Goal: Task Accomplishment & Management: Check status

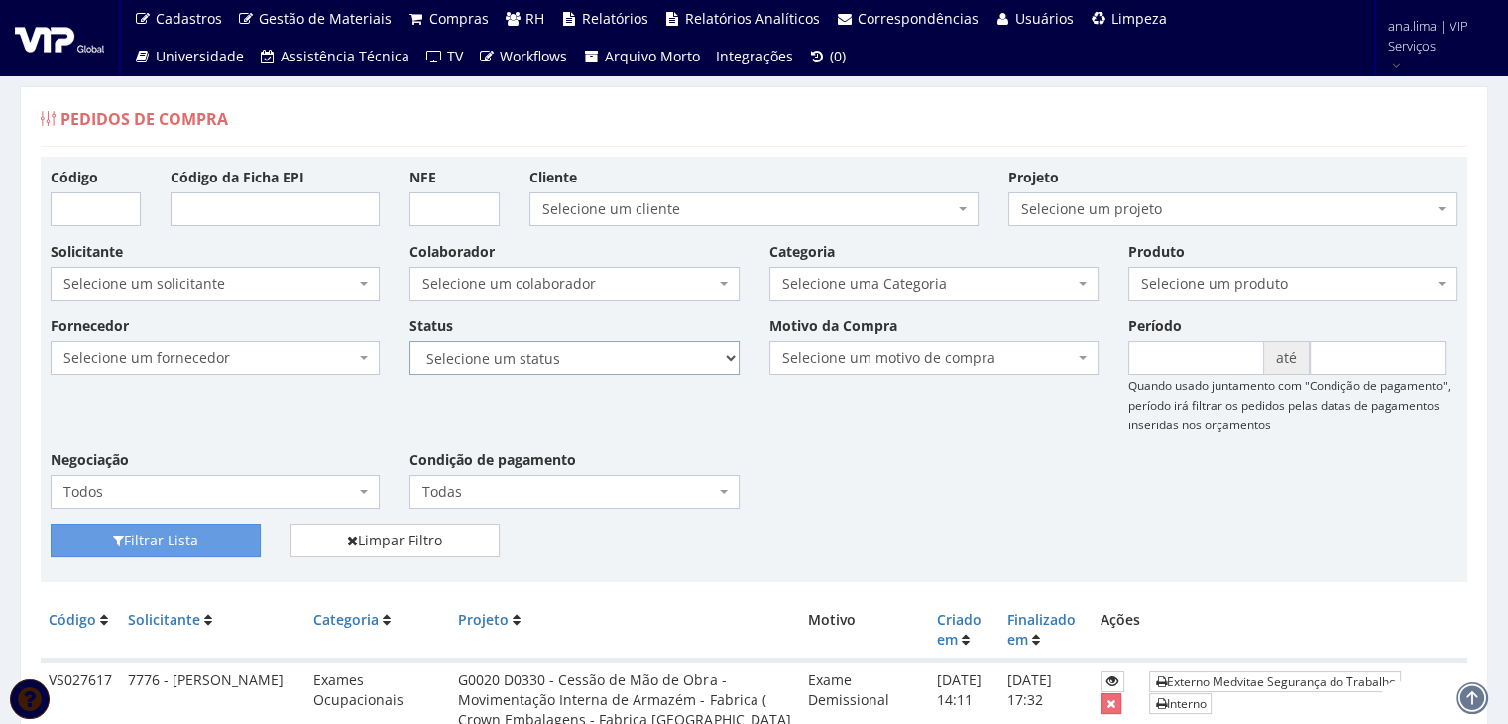
click at [714, 359] on select "Selecione um status Cancelado Aguardando Aprovação Diretoria Pedido Aprovado Ag…" at bounding box center [574, 358] width 329 height 34
select select "1"
click at [410, 341] on select "Selecione um status Cancelado Aguardando Aprovação Diretoria Pedido Aprovado Ag…" at bounding box center [574, 358] width 329 height 34
click at [218, 536] on button "Filtrar Lista" at bounding box center [156, 541] width 210 height 34
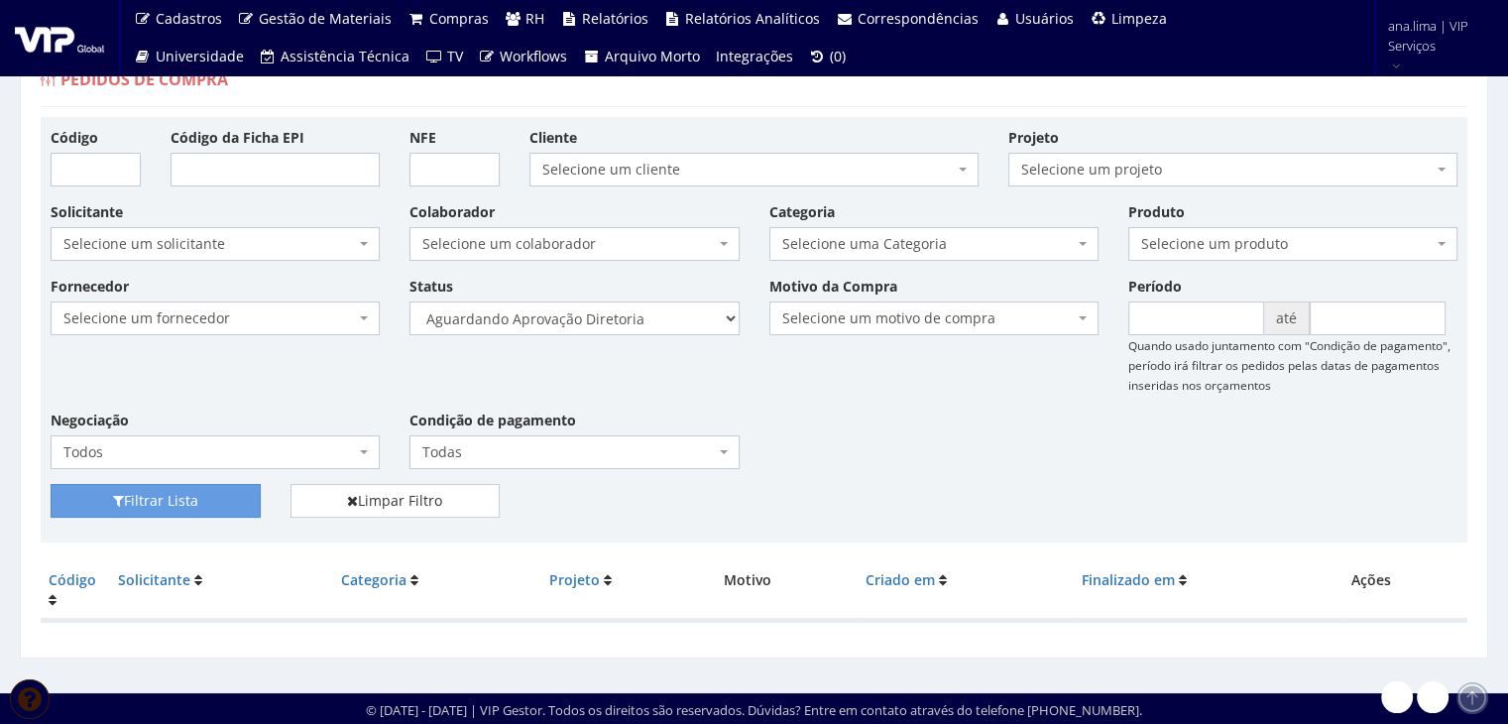
scroll to position [40, 0]
click at [652, 314] on select "Selecione um status Cancelado Aguardando Aprovação Diretoria Pedido Aprovado Ag…" at bounding box center [574, 318] width 329 height 34
select select "4"
click at [410, 301] on select "Selecione um status Cancelado Aguardando Aprovação Diretoria Pedido Aprovado Ag…" at bounding box center [574, 318] width 329 height 34
click at [173, 502] on button "Filtrar Lista" at bounding box center [156, 501] width 210 height 34
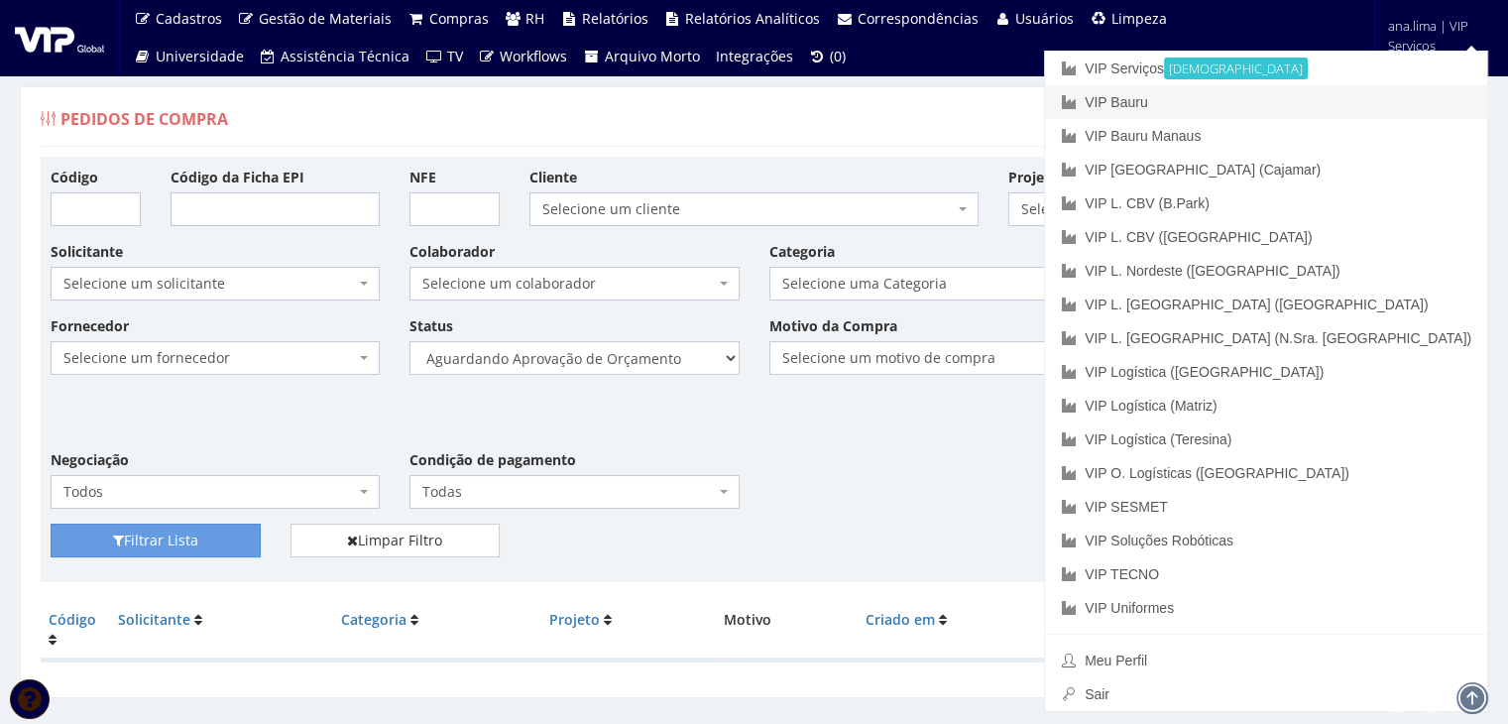
click at [1377, 98] on link "VIP Bauru" at bounding box center [1266, 102] width 442 height 34
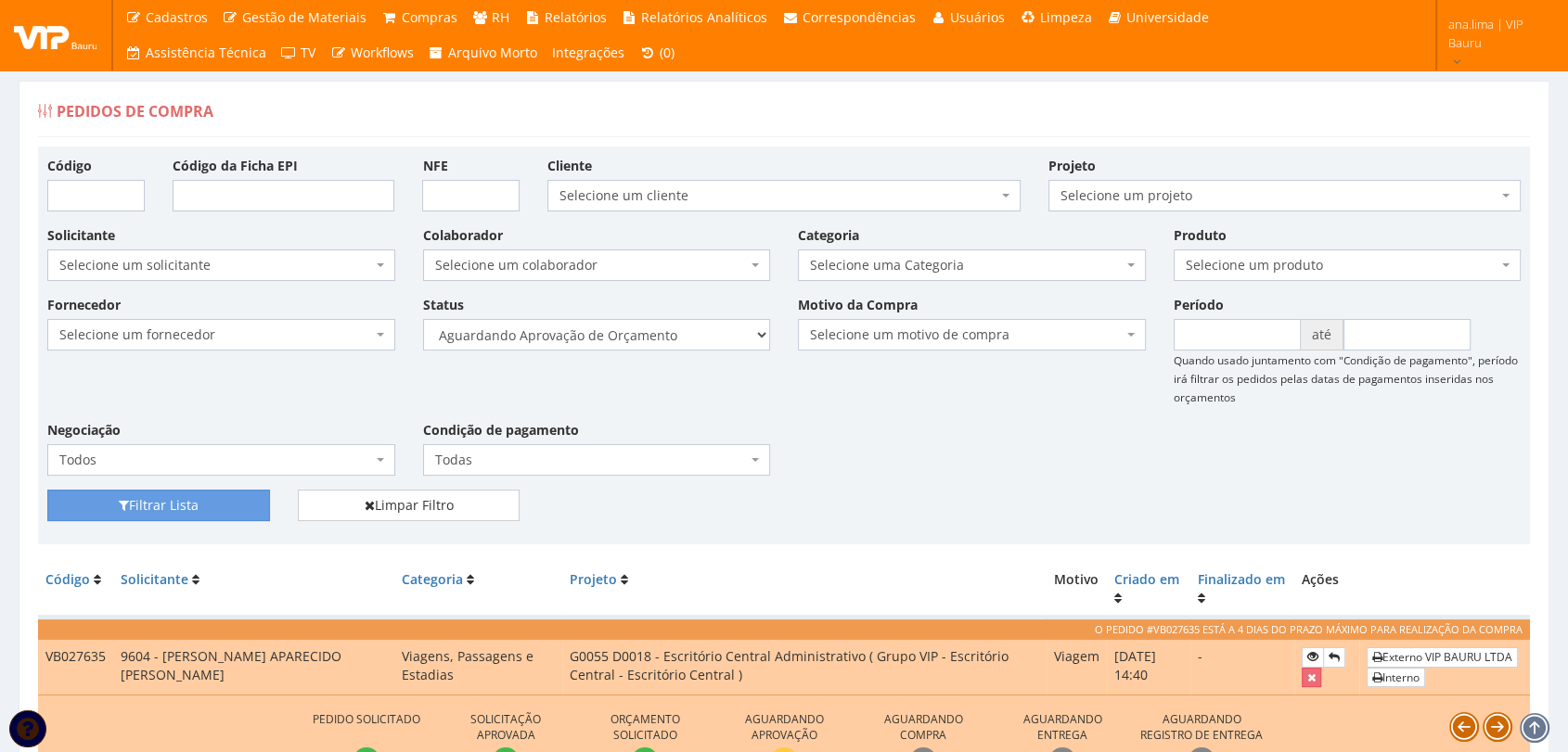
scroll to position [169, 0]
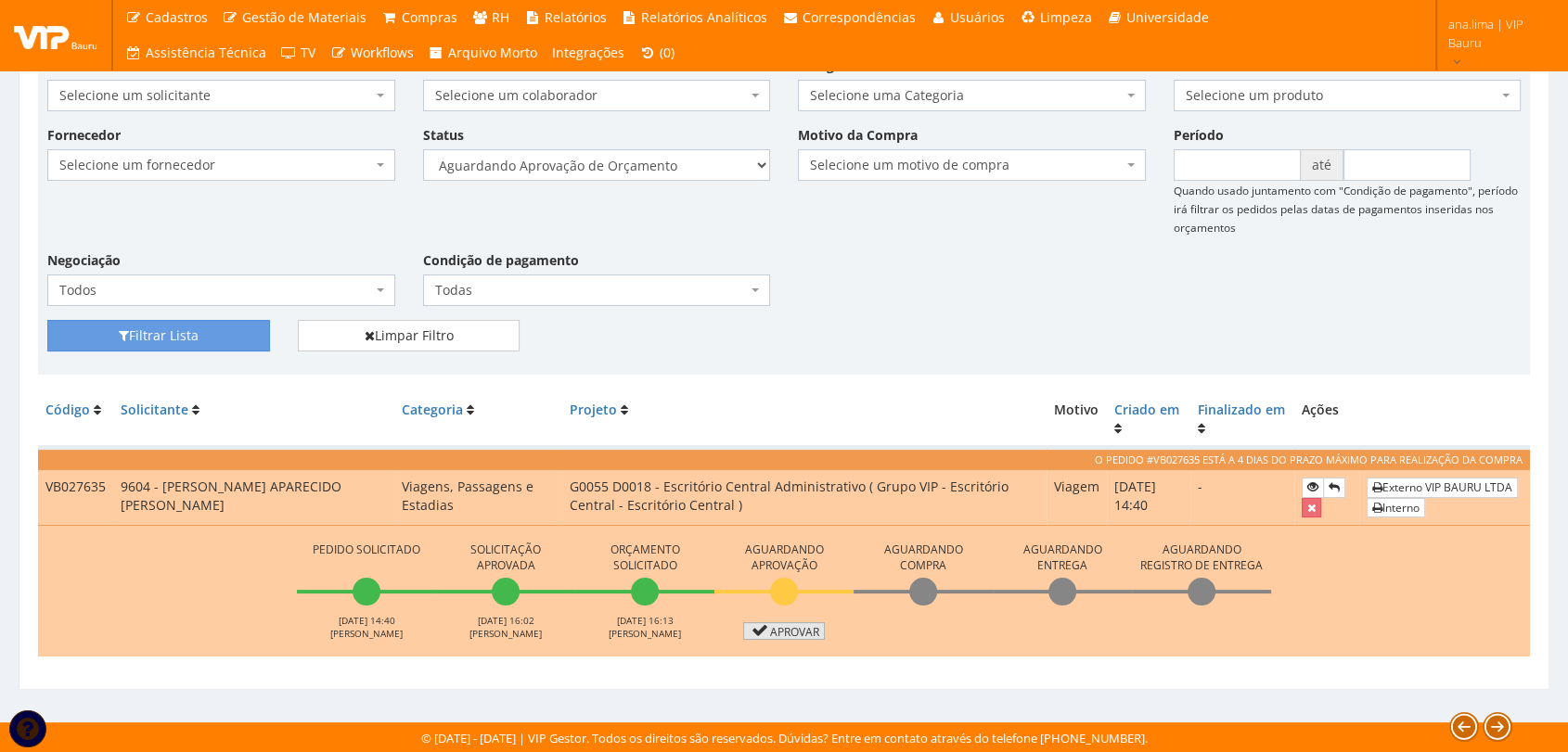
click at [786, 630] on link "Aprovar" at bounding box center [783, 630] width 81 height 18
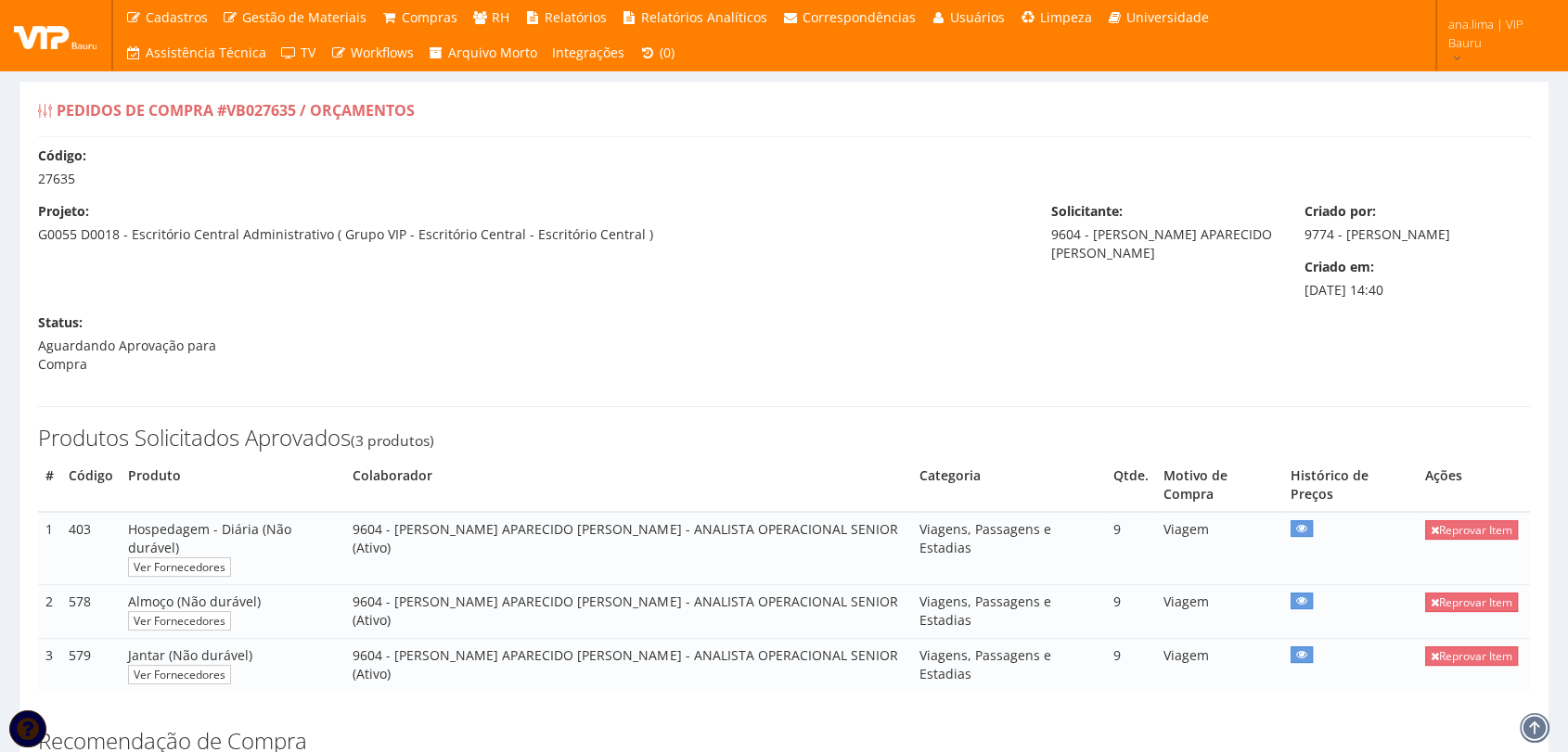
scroll to position [571, 0]
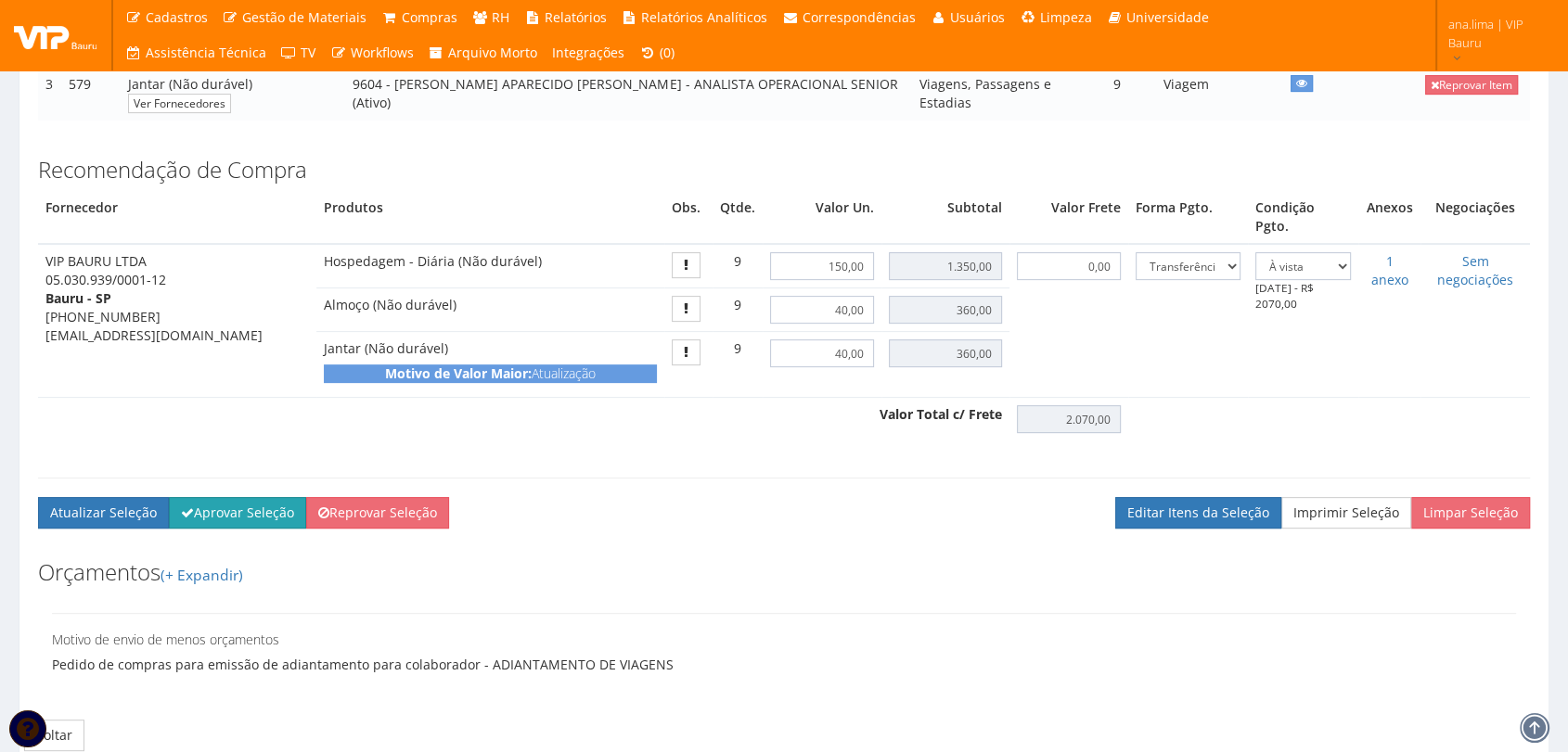
click at [270, 498] on button "Aprovar Seleção" at bounding box center [237, 513] width 138 height 32
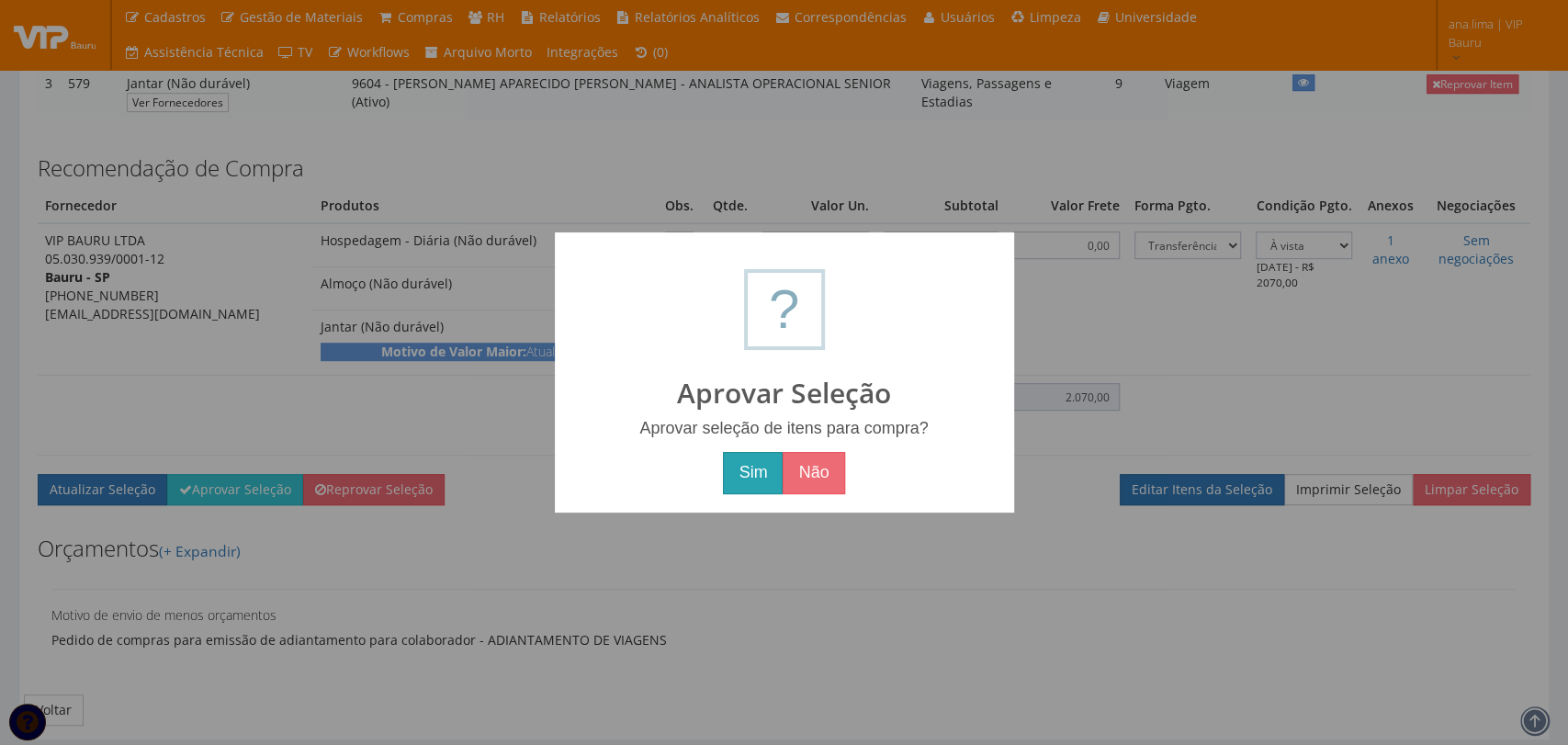
click at [744, 474] on button "Sim" at bounding box center [752, 474] width 59 height 43
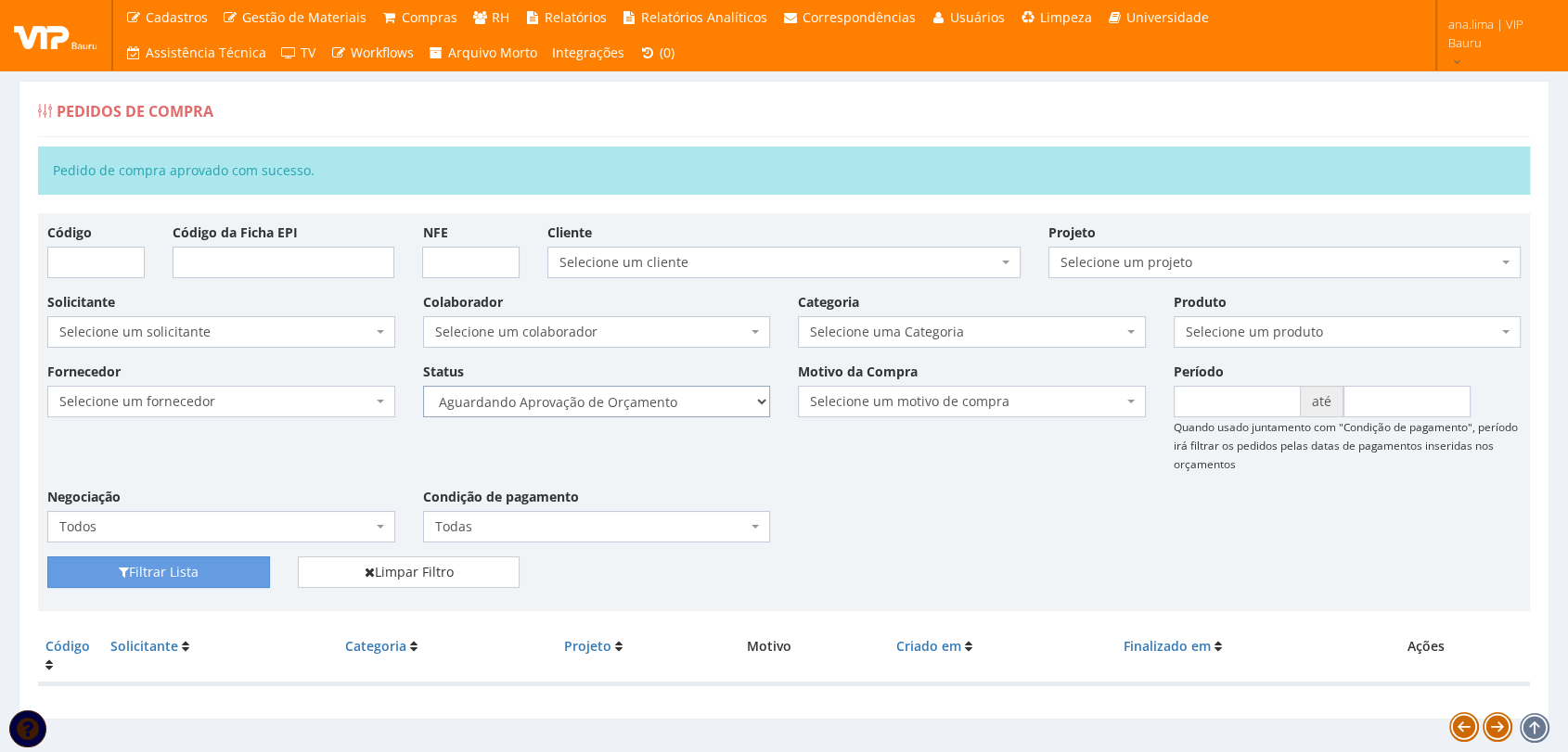
click at [664, 394] on select "Selecione um status Cancelado Aguardando Aprovação Diretoria Pedido Aprovado Ag…" at bounding box center [597, 402] width 348 height 32
select select "1"
click at [423, 386] on select "Selecione um status Cancelado Aguardando Aprovação Diretoria Pedido Aprovado Ag…" at bounding box center [597, 402] width 348 height 32
click at [255, 575] on button "Filtrar Lista" at bounding box center [159, 572] width 223 height 32
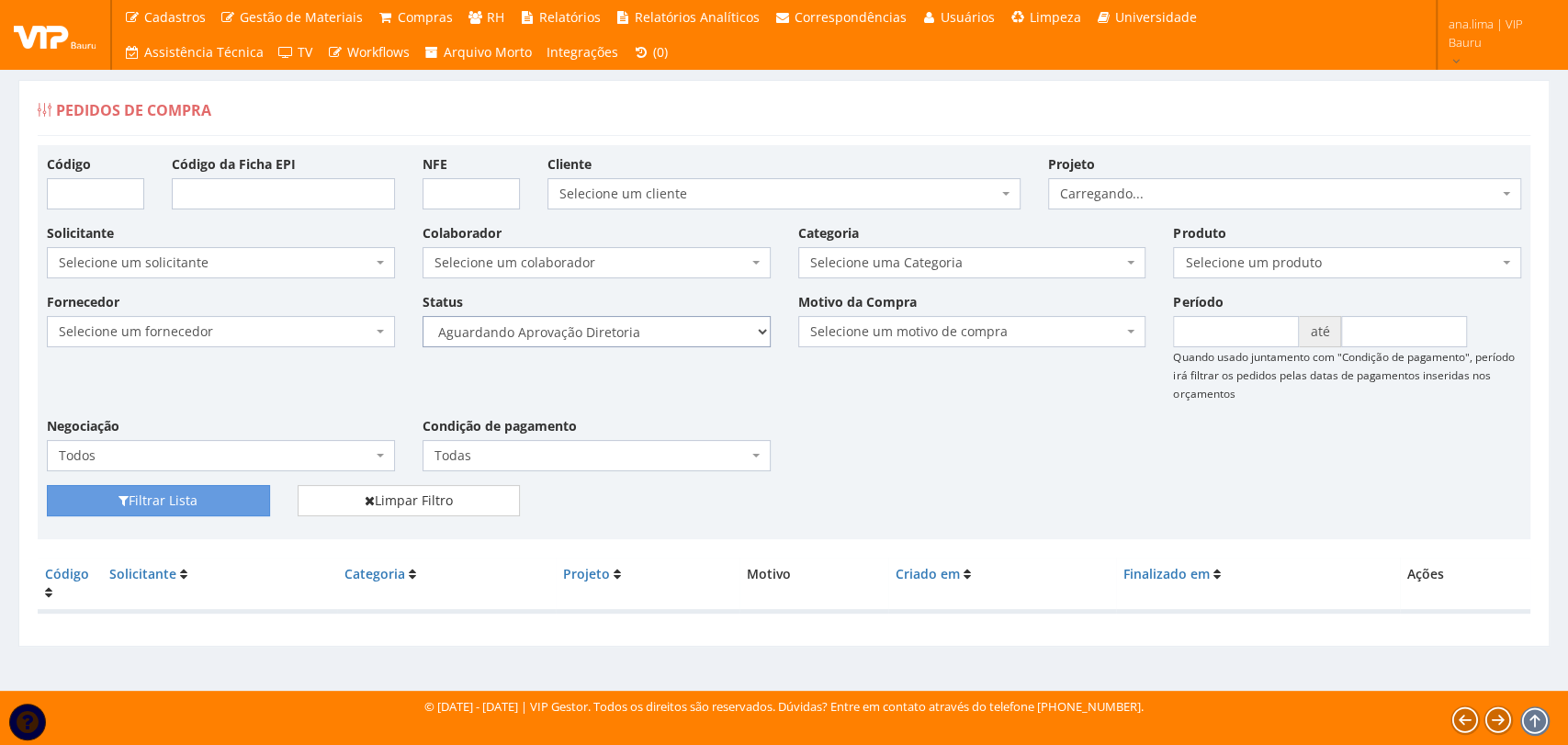
click at [611, 333] on select "Selecione um status Cancelado Aguardando Aprovação Diretoria Pedido Aprovado Ag…" at bounding box center [596, 332] width 348 height 32
select select "4"
click at [422, 316] on select "Selecione um status Cancelado Aguardando Aprovação Diretoria Pedido Aprovado Ag…" at bounding box center [596, 332] width 348 height 32
click at [220, 511] on button "Filtrar Lista" at bounding box center [158, 501] width 223 height 32
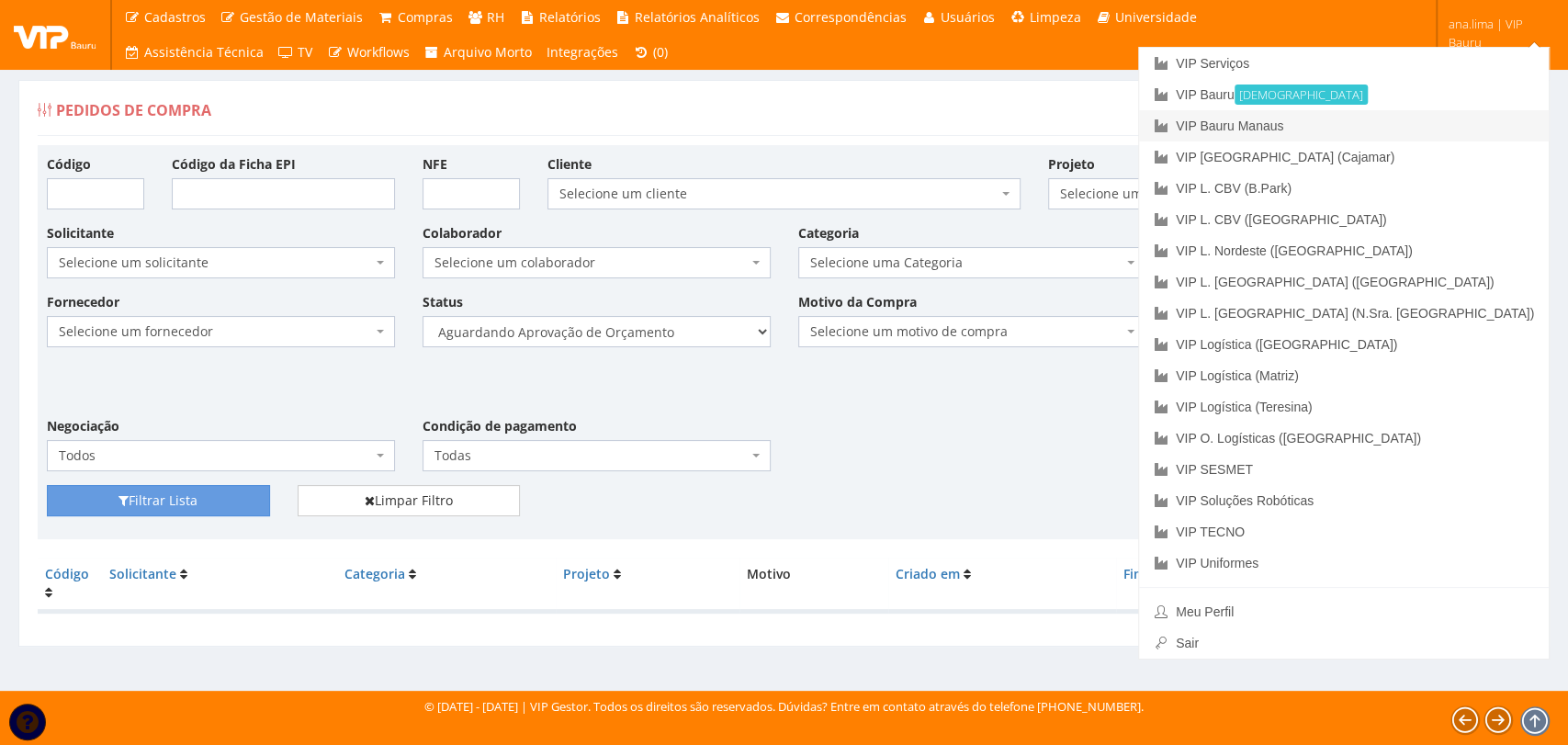
click at [1440, 130] on link "VIP Bauru Manaus" at bounding box center [1344, 126] width 409 height 32
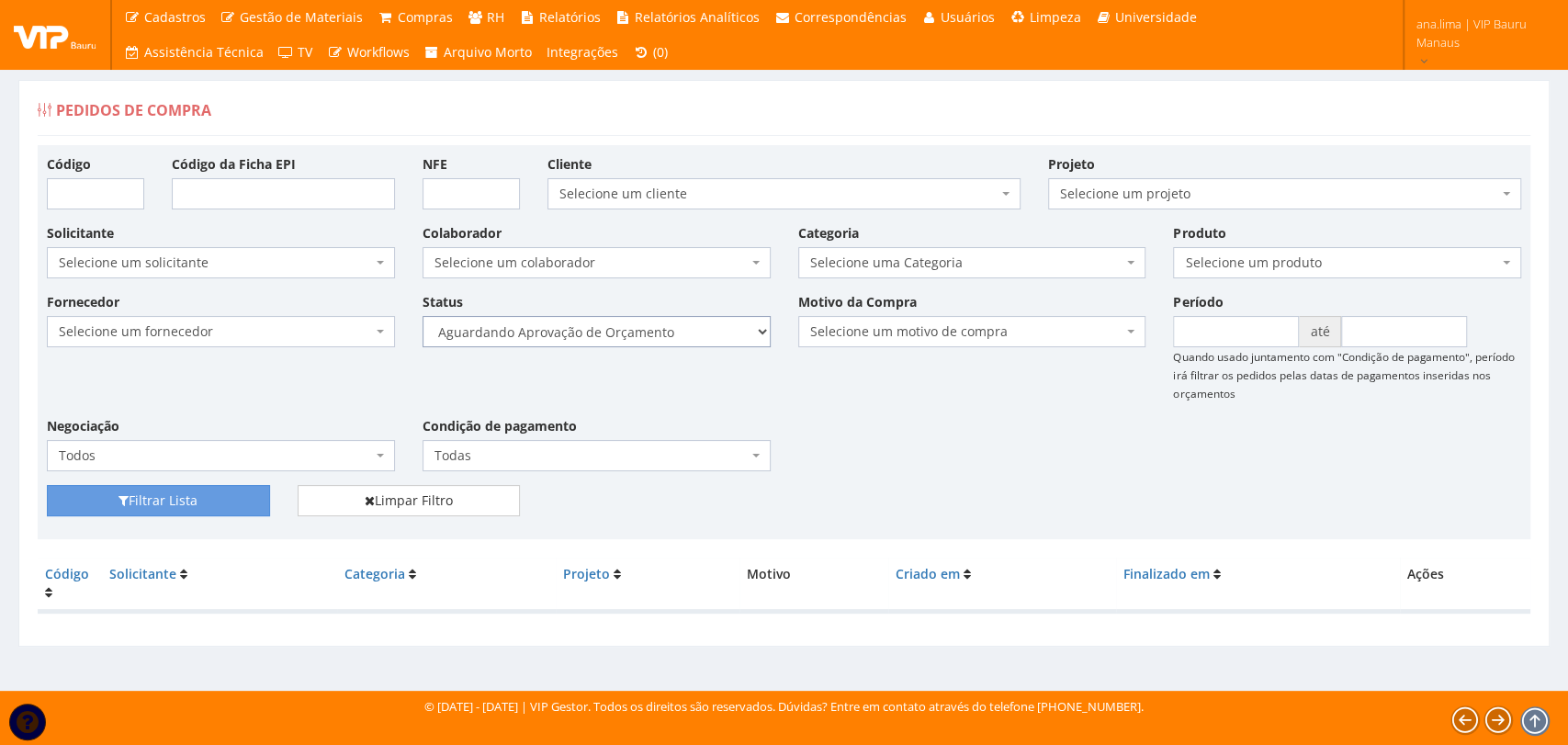
click at [643, 337] on select "Selecione um status Cancelado Aguardando Aprovação Diretoria Pedido Aprovado Ag…" at bounding box center [596, 332] width 348 height 32
select select "1"
click at [422, 316] on select "Selecione um status Cancelado Aguardando Aprovação Diretoria Pedido Aprovado Ag…" at bounding box center [596, 332] width 348 height 32
click at [245, 504] on button "Filtrar Lista" at bounding box center [158, 501] width 223 height 32
click at [694, 344] on select "Selecione um status Cancelado Aguardando Aprovação Diretoria Pedido Aprovado Ag…" at bounding box center [596, 332] width 348 height 32
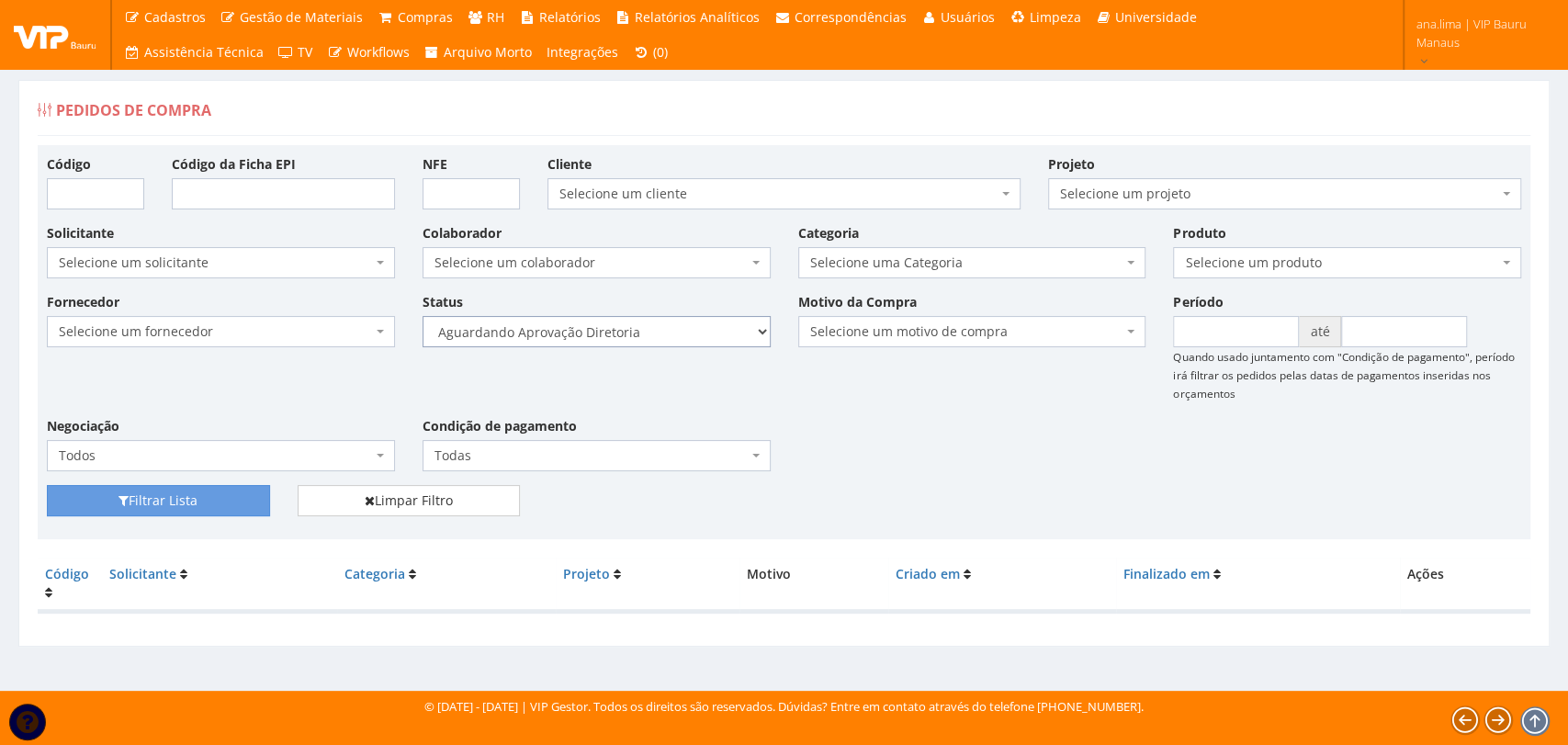
select select "4"
click at [422, 316] on select "Selecione um status Cancelado Aguardando Aprovação Diretoria Pedido Aprovado Ag…" at bounding box center [596, 332] width 348 height 32
click at [247, 498] on button "Filtrar Lista" at bounding box center [158, 501] width 223 height 32
click at [693, 340] on select "Selecione um status Cancelado Aguardando Aprovação Diretoria Pedido Aprovado Ag…" at bounding box center [596, 332] width 348 height 32
select select "1"
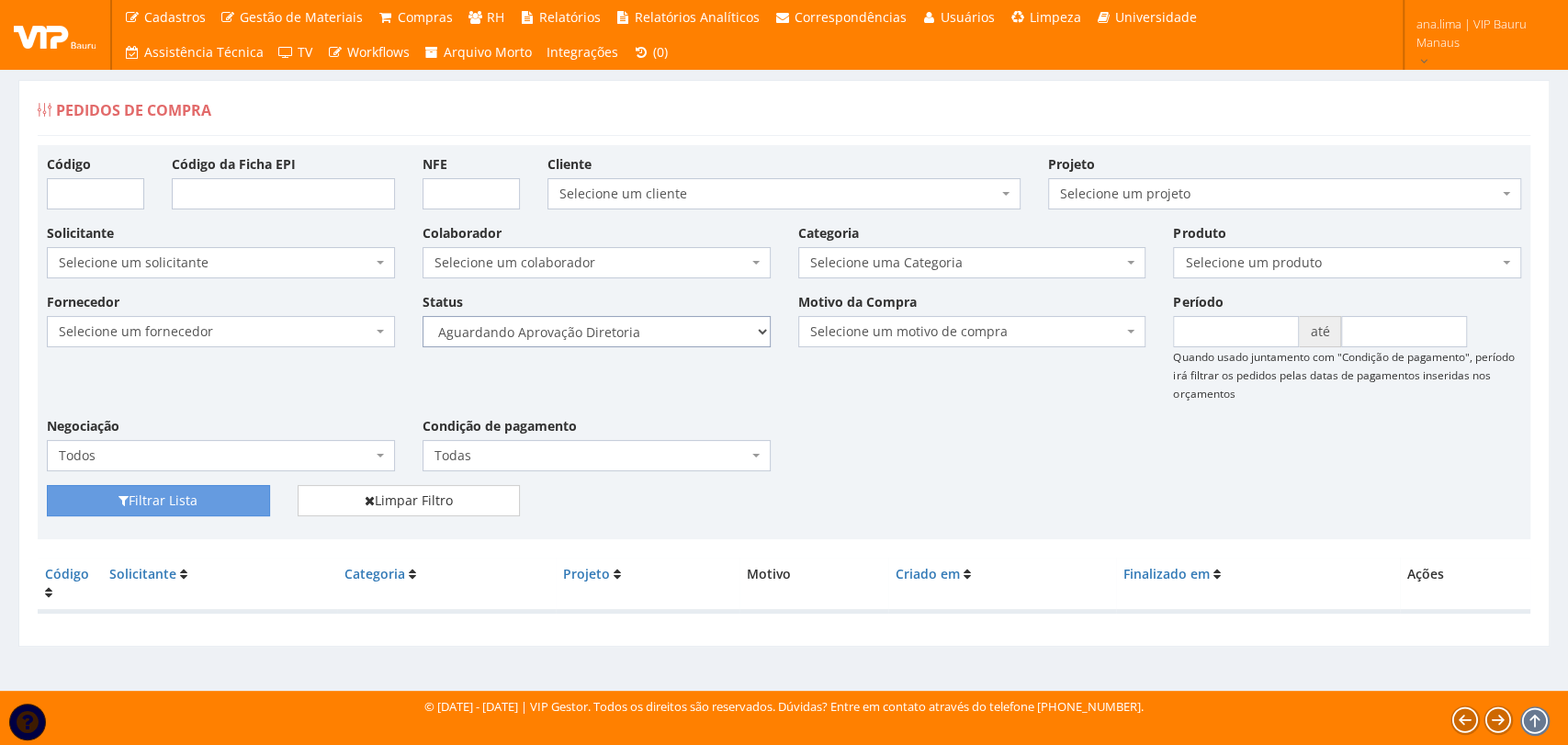
click at [422, 316] on select "Selecione um status Cancelado Aguardando Aprovação Diretoria Pedido Aprovado Ag…" at bounding box center [596, 332] width 348 height 32
click at [660, 411] on div "Fornecedor Selecione um fornecedor ******** ******** 1000 MARCAS [GEOGRAPHIC_DA…" at bounding box center [784, 388] width 1501 height 193
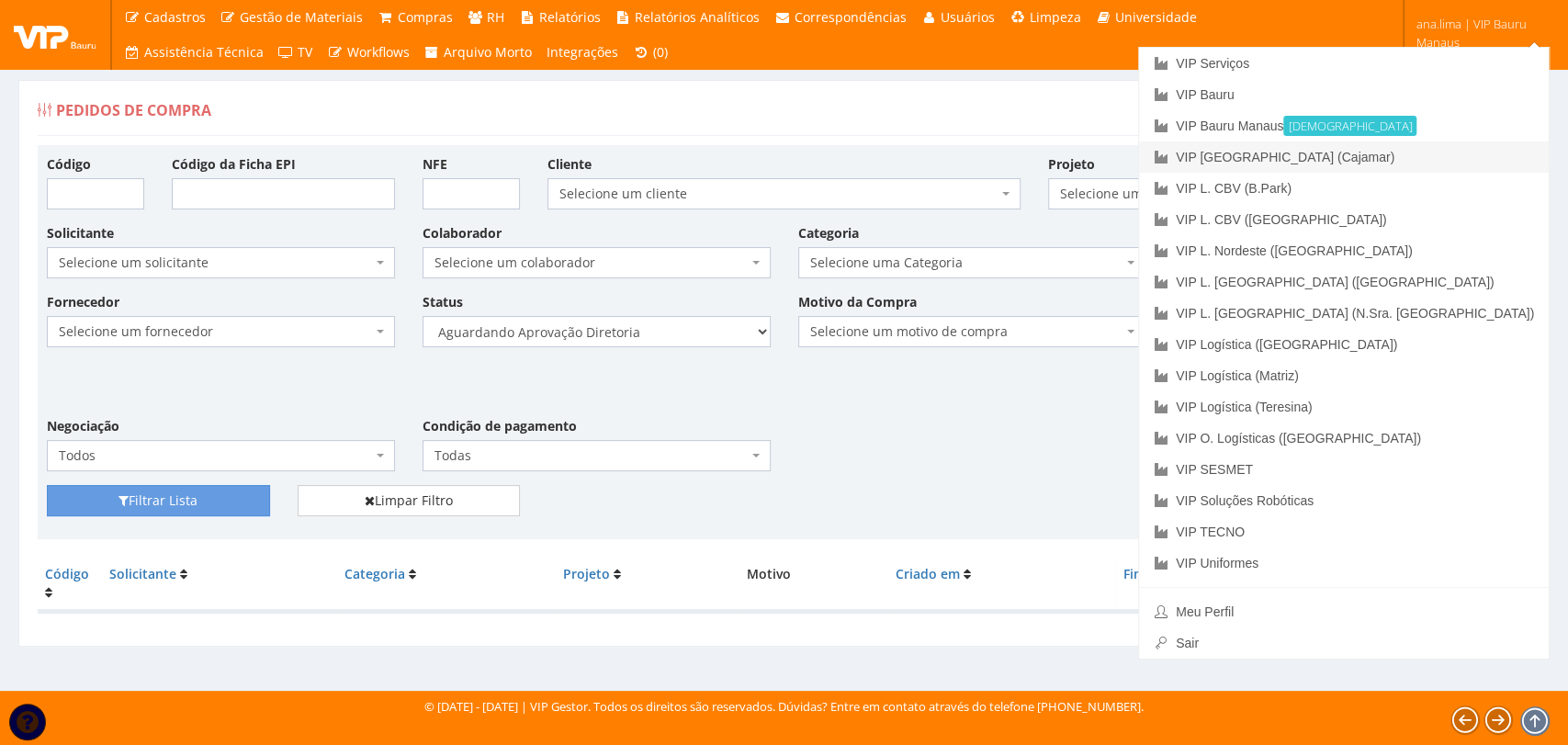
click at [1446, 150] on link "VIP [GEOGRAPHIC_DATA] (Cajamar)" at bounding box center [1344, 158] width 409 height 32
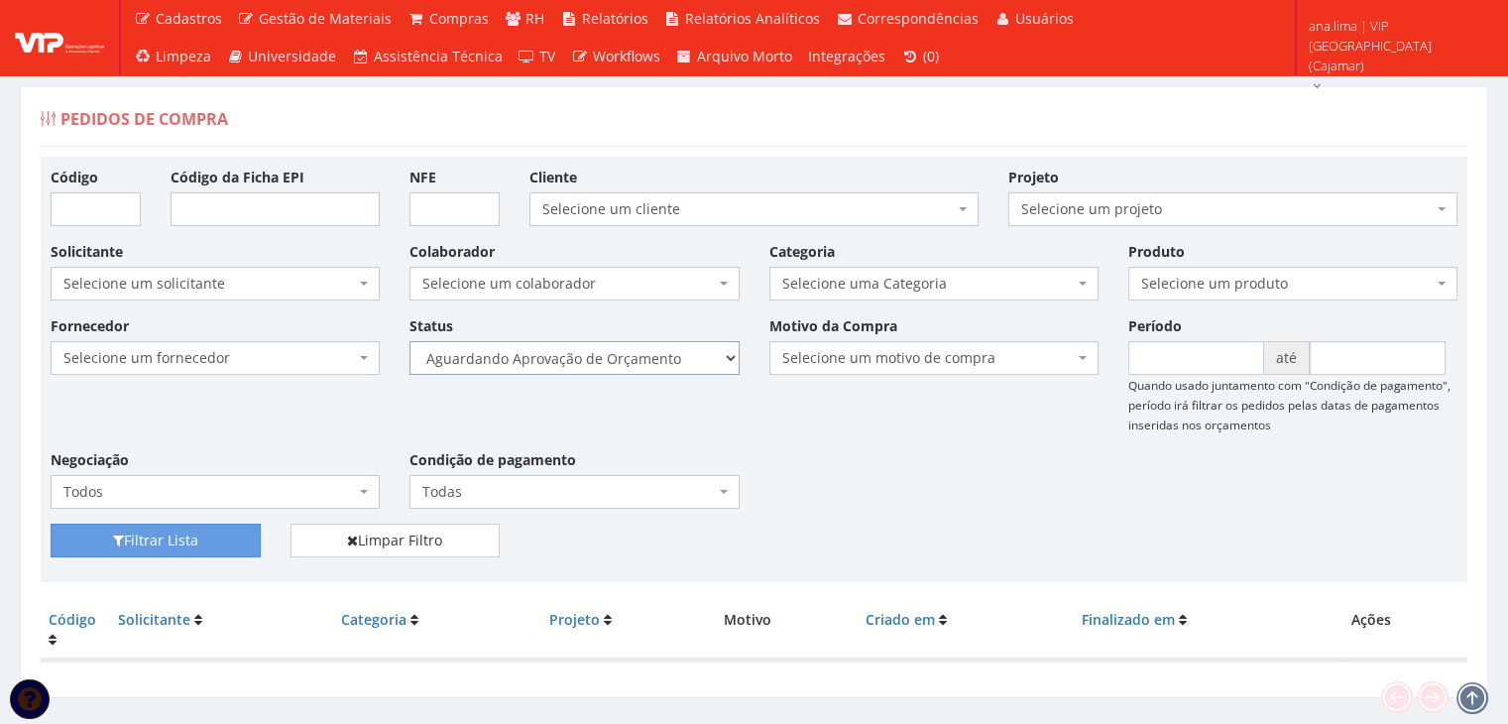
click at [662, 359] on select "Selecione um status Cancelado Aguardando Aprovação Diretoria Pedido Aprovado Ag…" at bounding box center [574, 358] width 329 height 34
select select "1"
click at [410, 341] on select "Selecione um status Cancelado Aguardando Aprovação Diretoria Pedido Aprovado Ag…" at bounding box center [574, 358] width 329 height 34
click at [220, 532] on button "Filtrar Lista" at bounding box center [156, 541] width 210 height 34
click at [587, 358] on select "Selecione um status Cancelado Aguardando Aprovação Diretoria Pedido Aprovado Ag…" at bounding box center [574, 358] width 329 height 34
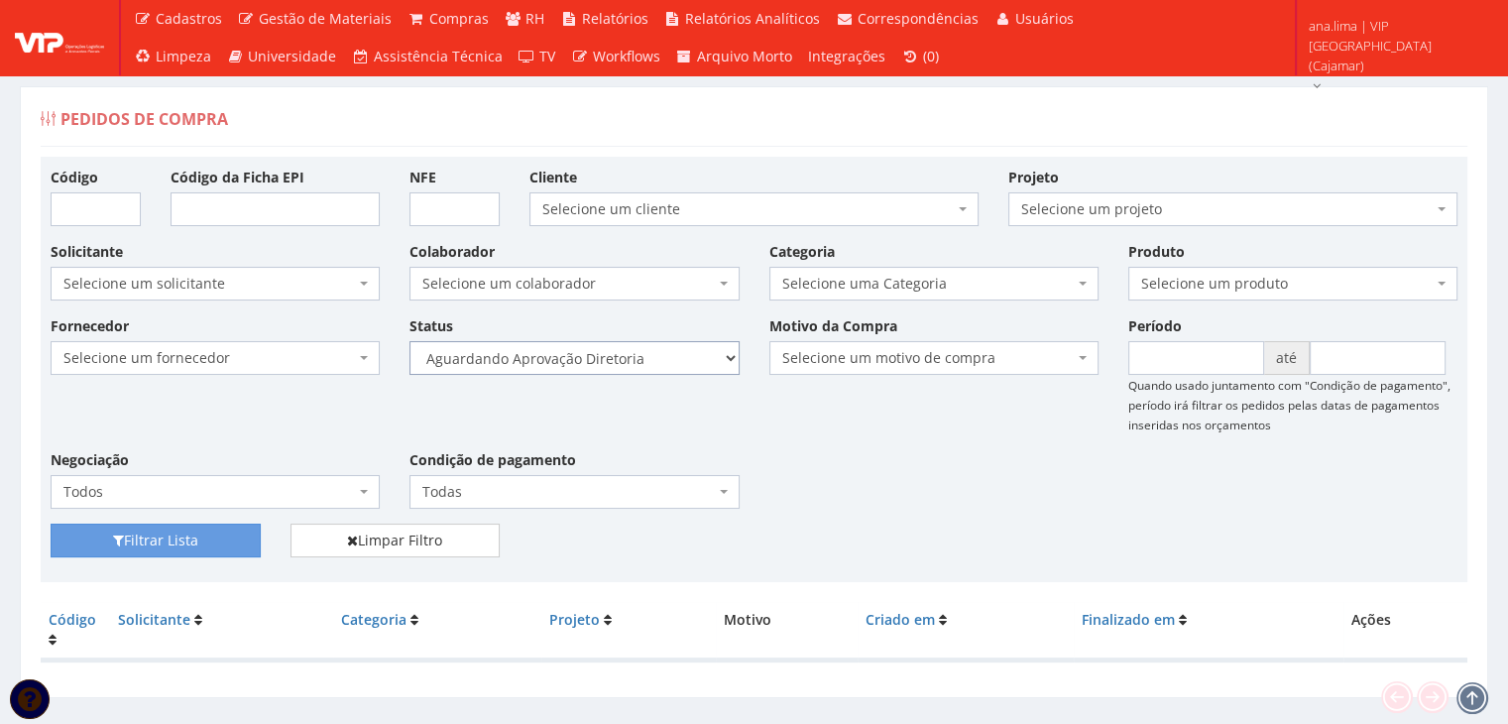
select select "4"
click at [410, 341] on select "Selecione um status Cancelado Aguardando Aprovação Diretoria Pedido Aprovado Ag…" at bounding box center [574, 358] width 329 height 34
click at [241, 531] on button "Filtrar Lista" at bounding box center [156, 541] width 210 height 34
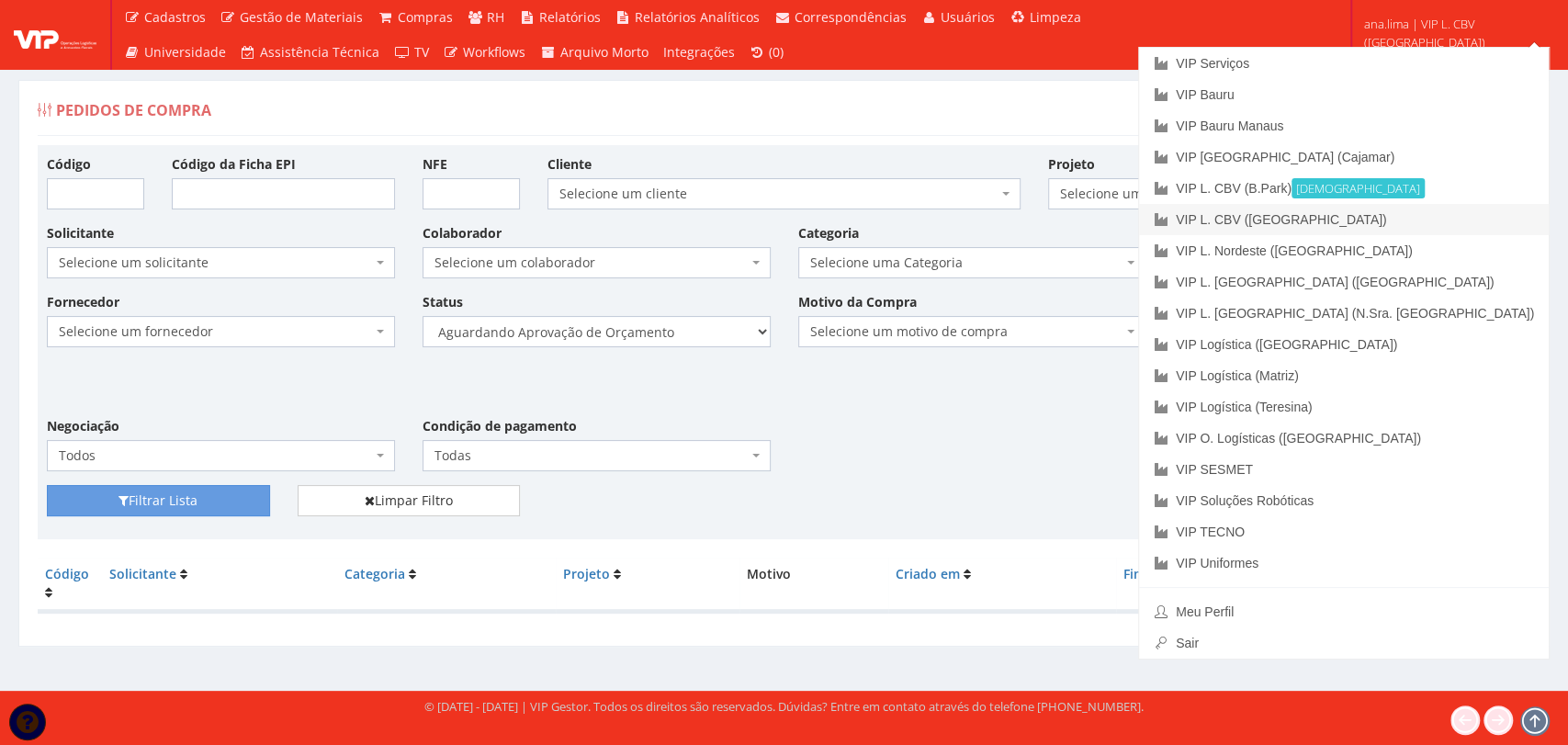
click at [1455, 221] on link "VIP L. CBV ([GEOGRAPHIC_DATA])" at bounding box center [1344, 220] width 409 height 32
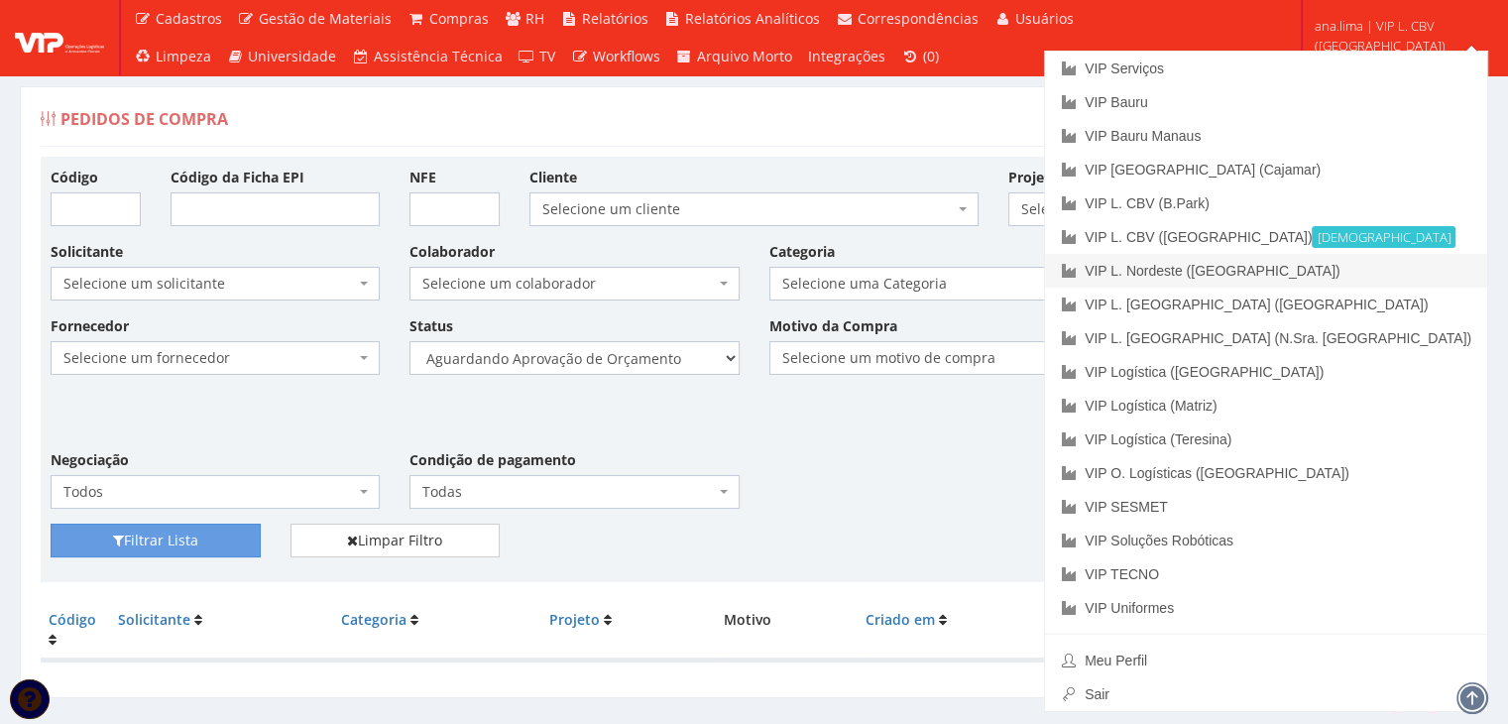
click at [1428, 283] on link "VIP L. Nordeste ([GEOGRAPHIC_DATA])" at bounding box center [1266, 271] width 442 height 34
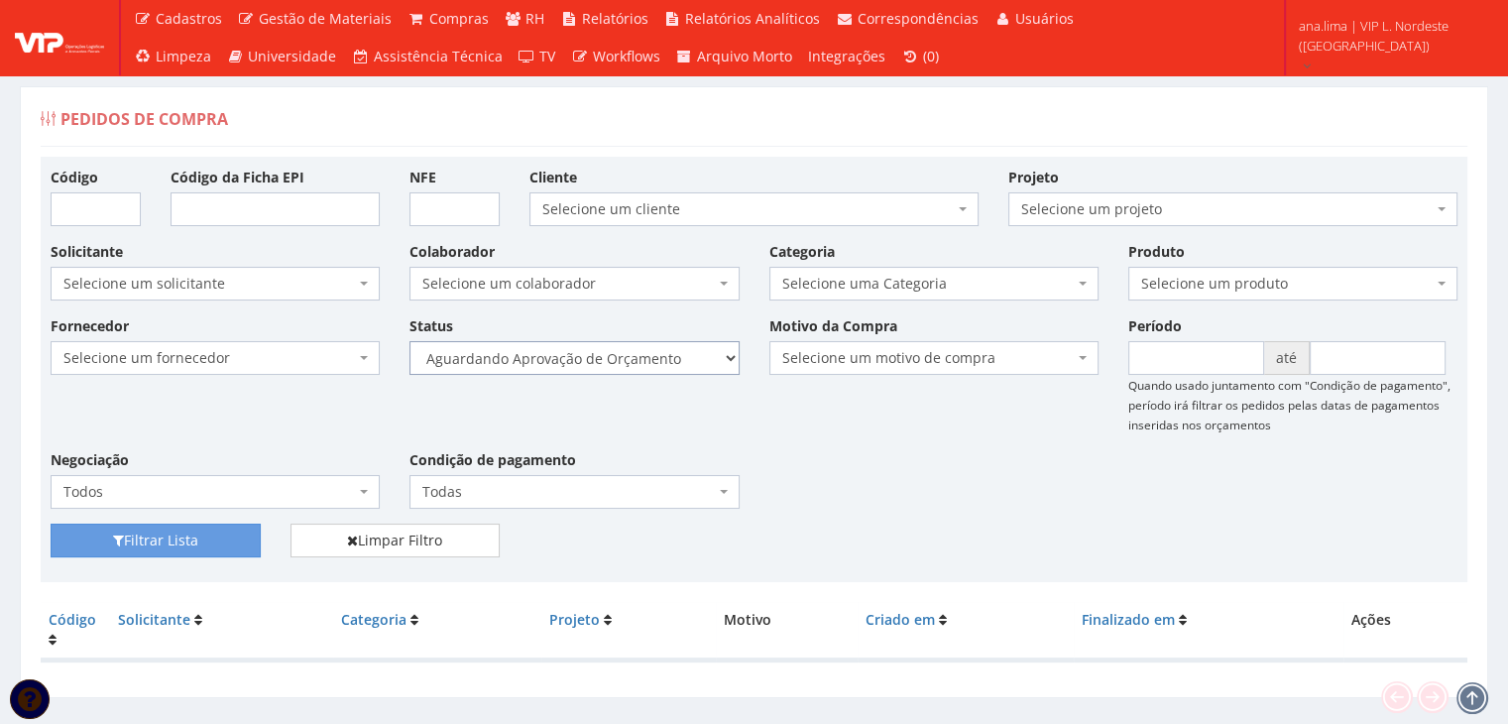
click at [650, 365] on select "Selecione um status Cancelado Aguardando Aprovação Diretoria Pedido Aprovado Ag…" at bounding box center [574, 358] width 329 height 34
select select "1"
click at [410, 341] on select "Selecione um status Cancelado Aguardando Aprovação Diretoria Pedido Aprovado Ag…" at bounding box center [574, 358] width 329 height 34
click at [232, 536] on button "Filtrar Lista" at bounding box center [156, 541] width 210 height 34
drag, startPoint x: 0, startPoint y: 0, endPoint x: 681, endPoint y: 360, distance: 770.5
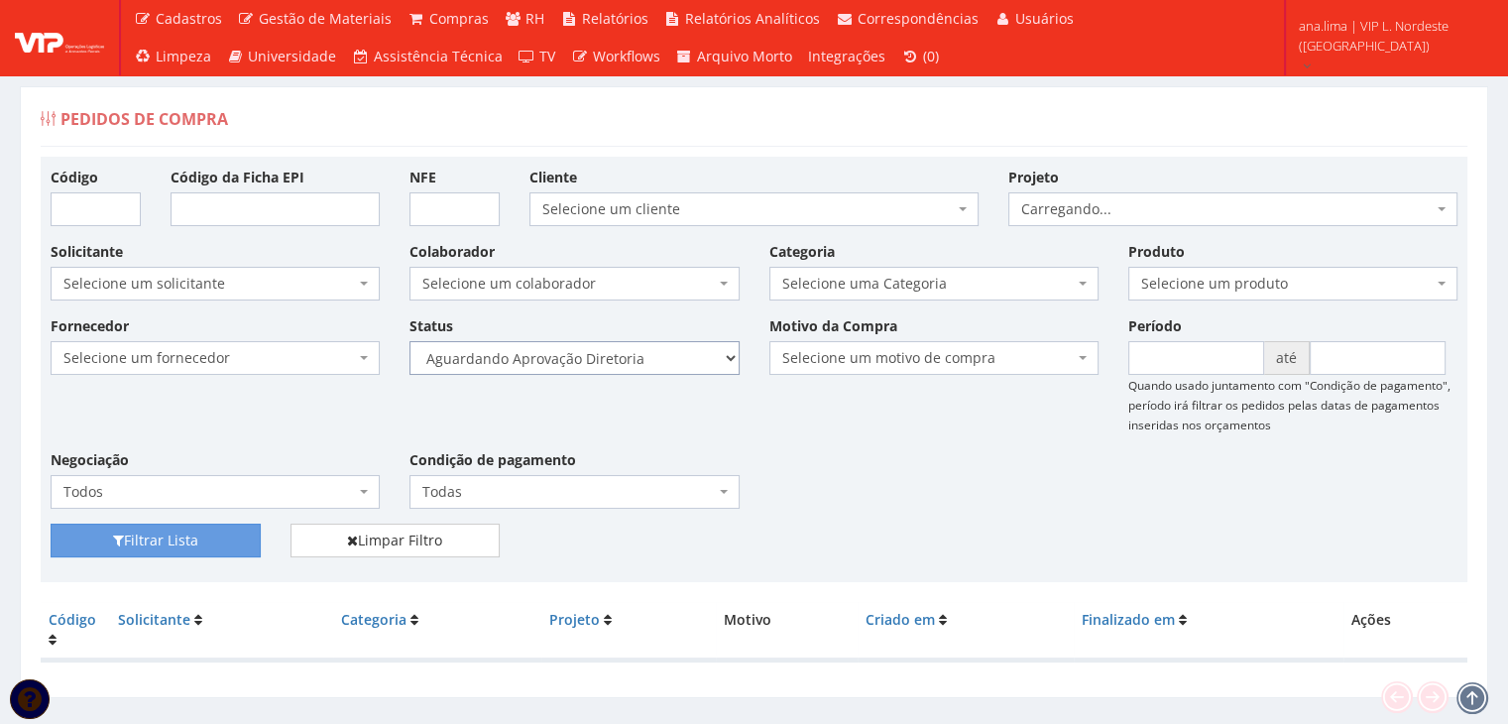
click at [681, 360] on select "Selecione um status Cancelado Aguardando Aprovação Diretoria Pedido Aprovado Ag…" at bounding box center [574, 358] width 329 height 34
select select "4"
click at [410, 341] on select "Selecione um status Cancelado Aguardando Aprovação Diretoria Pedido Aprovado Ag…" at bounding box center [574, 358] width 329 height 34
click at [213, 542] on button "Filtrar Lista" at bounding box center [156, 541] width 210 height 34
click at [678, 373] on select "Selecione um status Cancelado Aguardando Aprovação Diretoria Pedido Aprovado Ag…" at bounding box center [574, 358] width 329 height 34
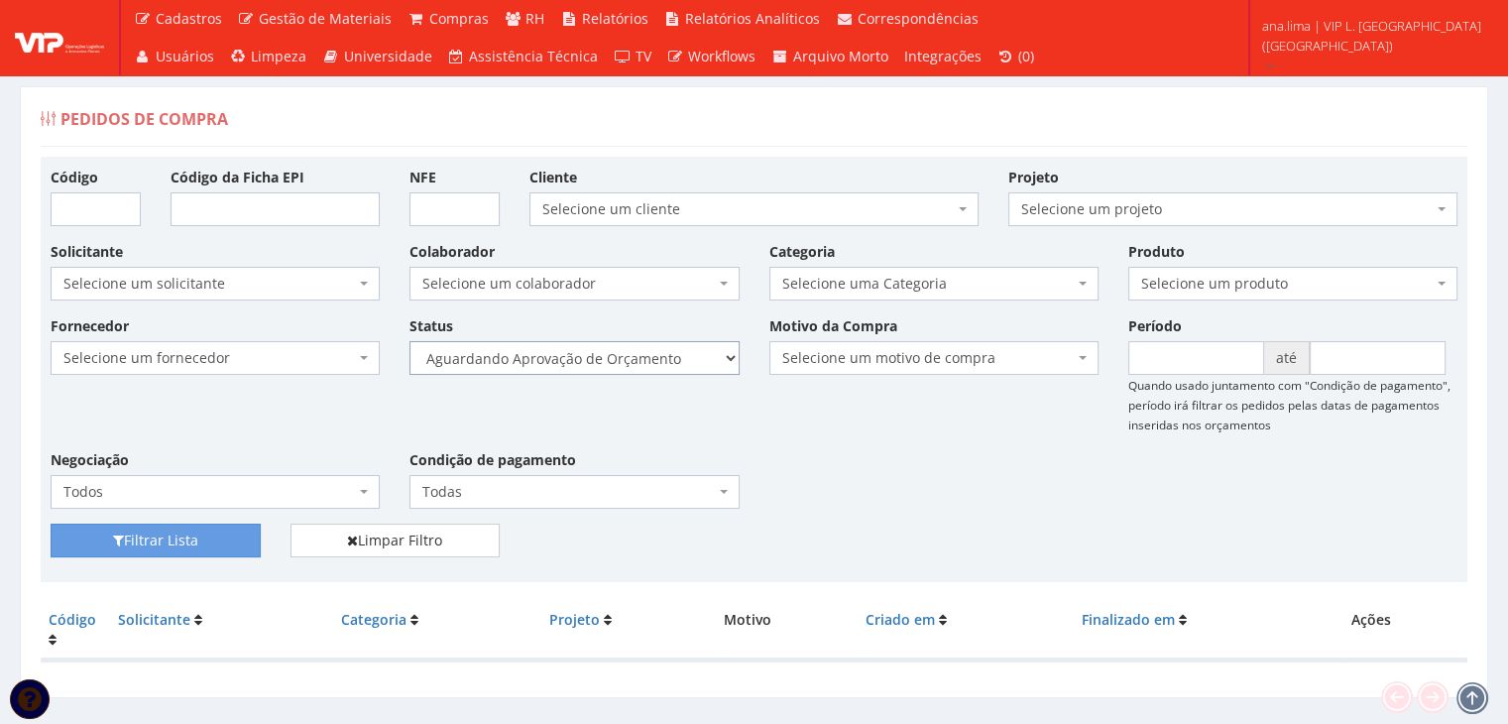
select select "1"
click at [410, 341] on select "Selecione um status Cancelado Aguardando Aprovação Diretoria Pedido Aprovado Ag…" at bounding box center [574, 358] width 329 height 34
click at [194, 540] on button "Filtrar Lista" at bounding box center [156, 541] width 210 height 34
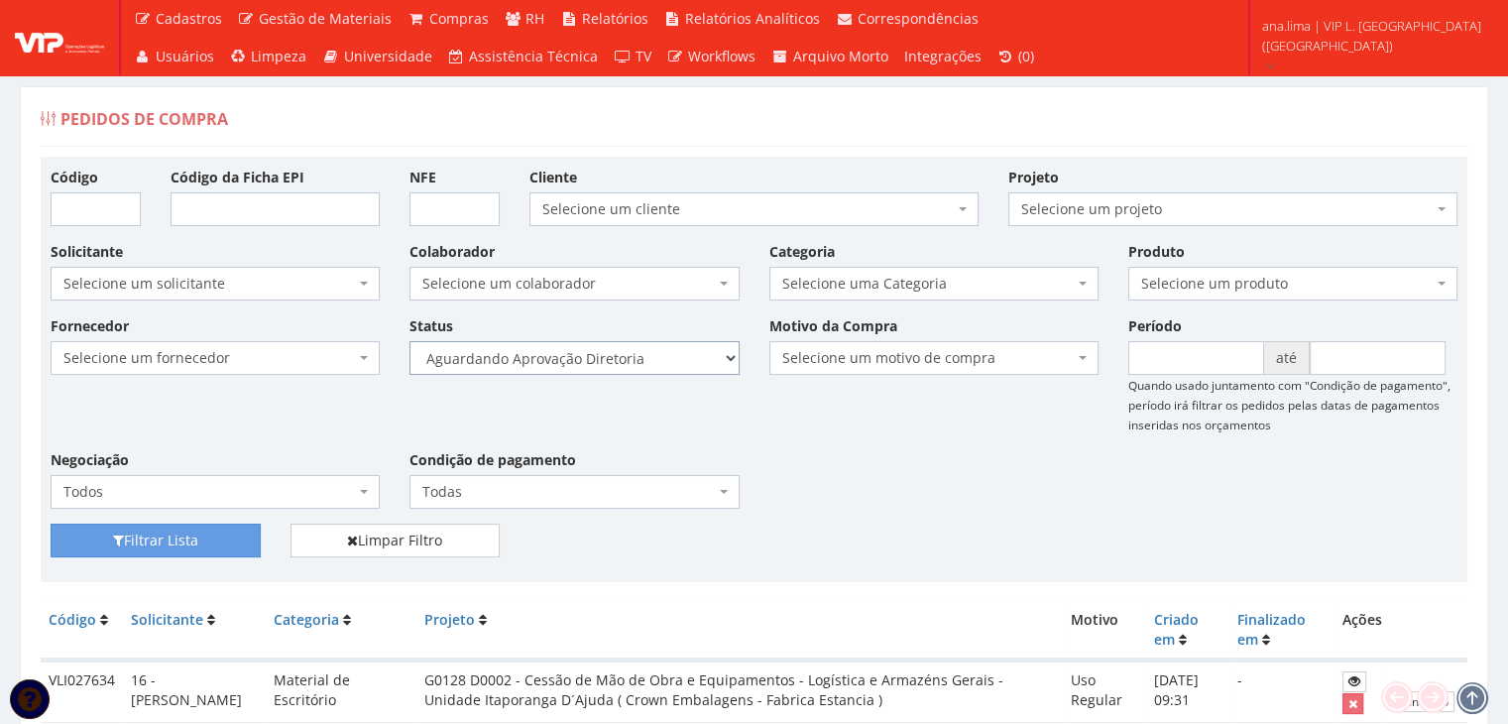
click at [570, 362] on select "Selecione um status Cancelado Aguardando Aprovação Diretoria Pedido Aprovado Ag…" at bounding box center [574, 358] width 329 height 34
click at [1031, 467] on div "Fornecedor Selecione um fornecedor ******** ******** 1000 MARCAS BRASIL 123 MIL…" at bounding box center [754, 419] width 1437 height 208
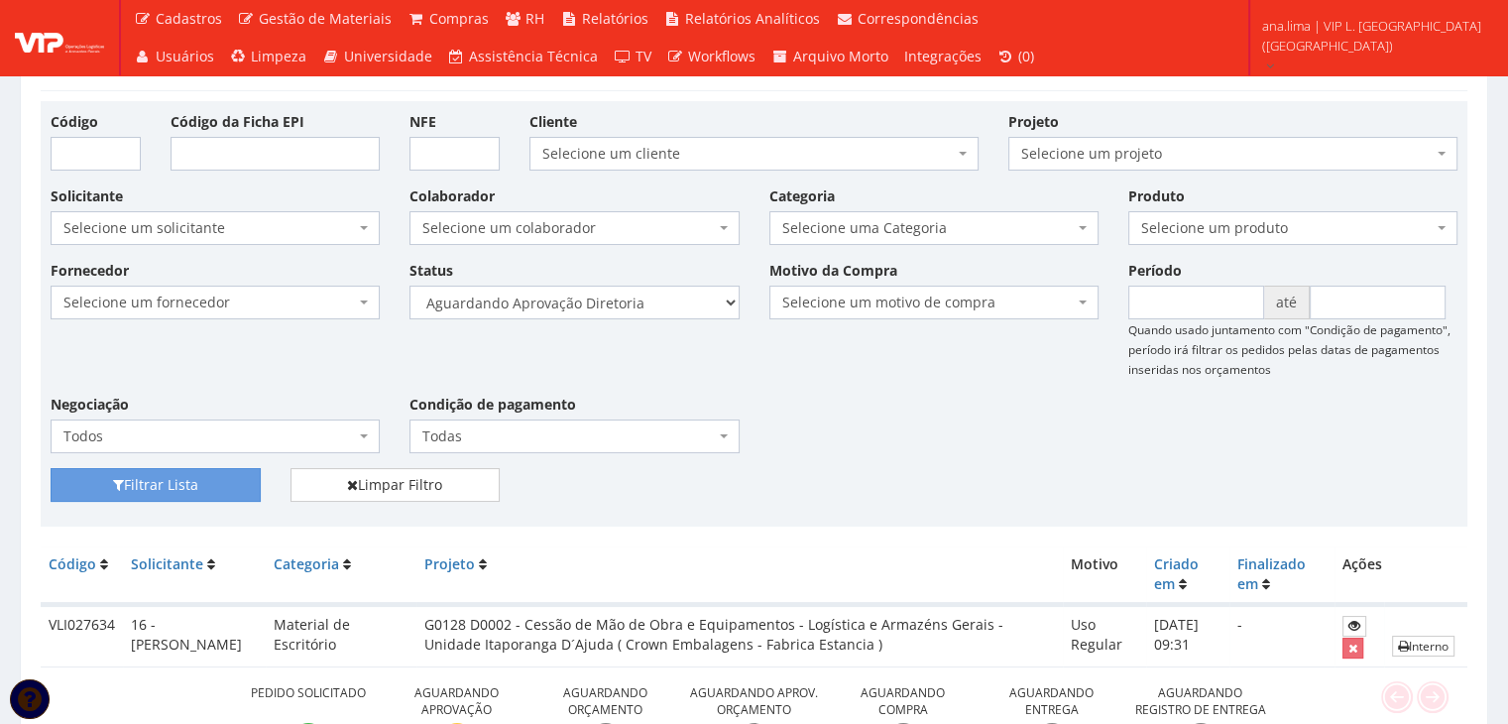
scroll to position [48, 0]
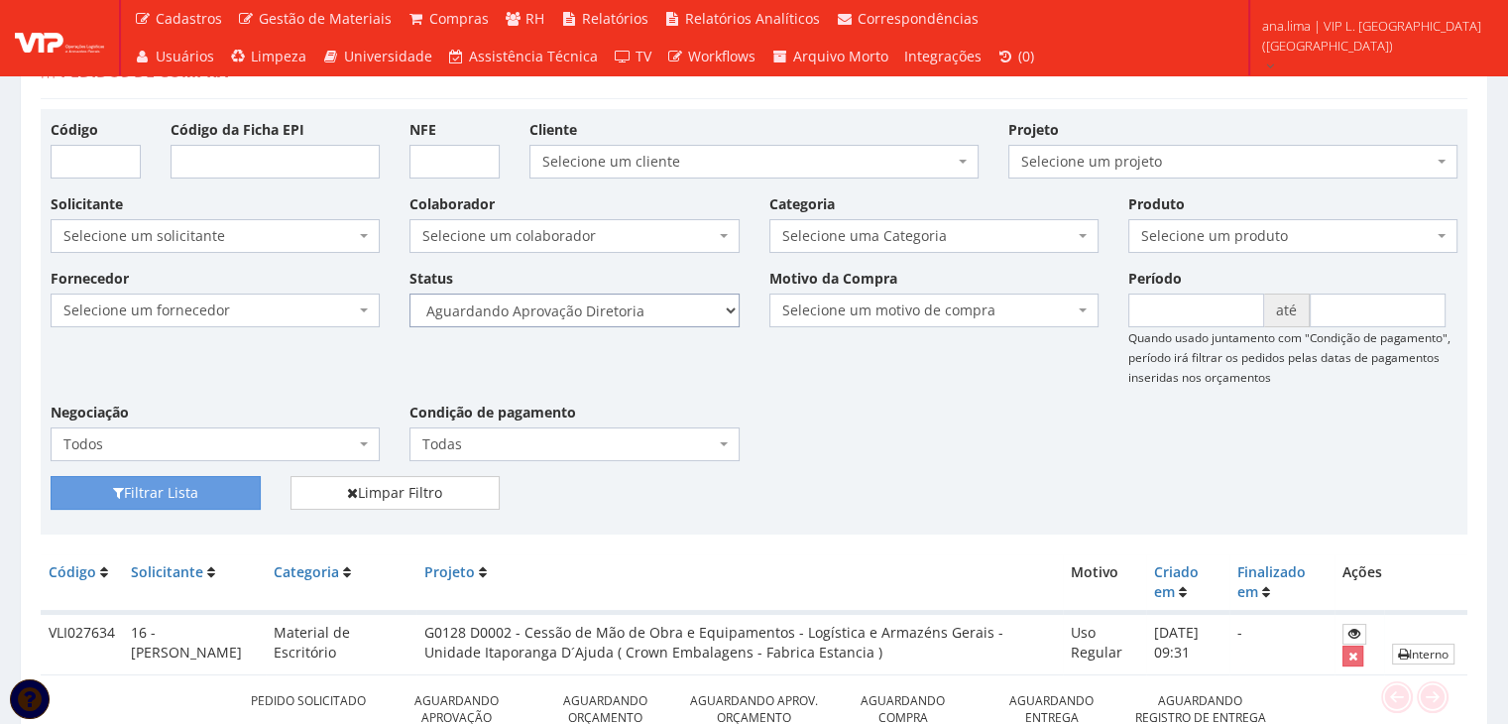
click at [654, 304] on select "Selecione um status Cancelado Aguardando Aprovação Diretoria Pedido Aprovado Ag…" at bounding box center [574, 311] width 329 height 34
select select "4"
click at [410, 294] on select "Selecione um status Cancelado Aguardando Aprovação Diretoria Pedido Aprovado Ag…" at bounding box center [574, 311] width 329 height 34
click at [198, 483] on button "Filtrar Lista" at bounding box center [156, 493] width 210 height 34
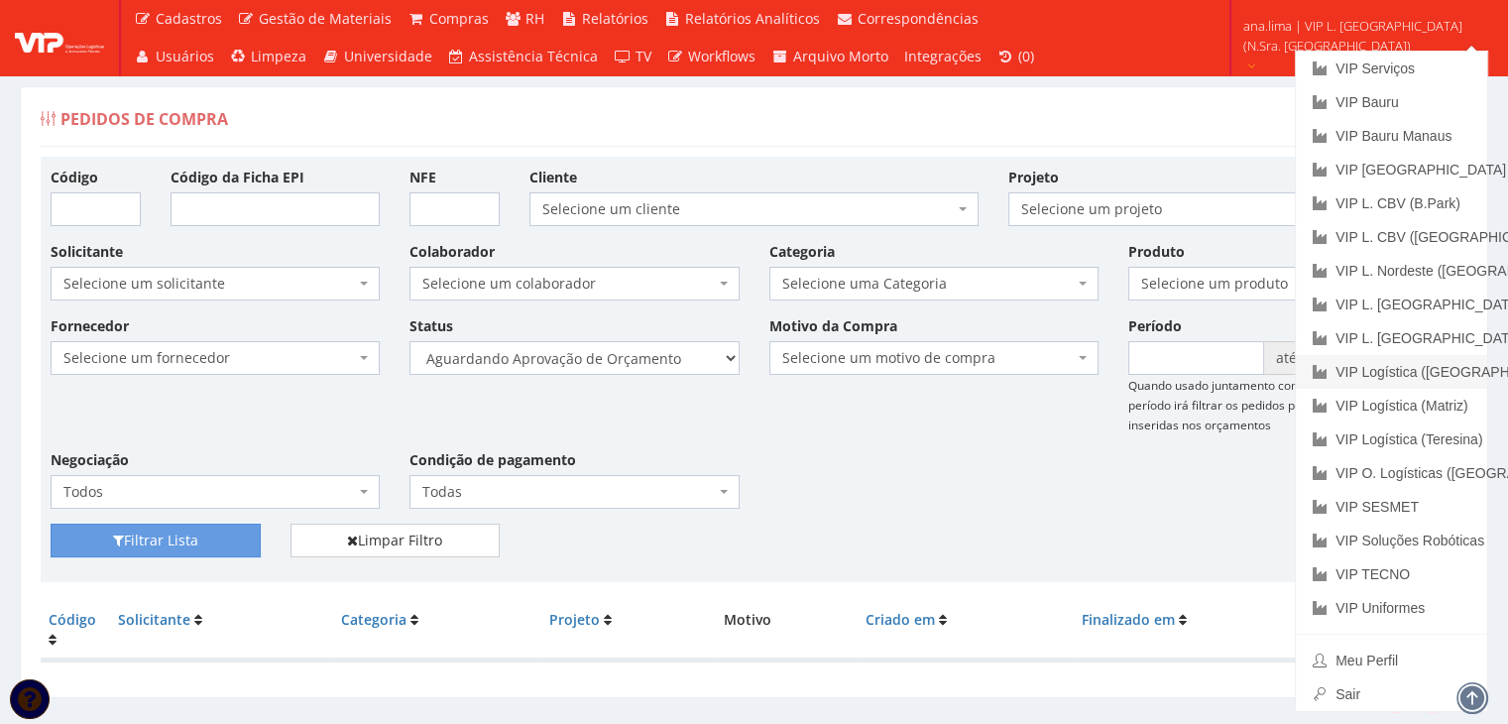
click at [1414, 373] on link "VIP Logística ([GEOGRAPHIC_DATA])" at bounding box center [1391, 372] width 191 height 34
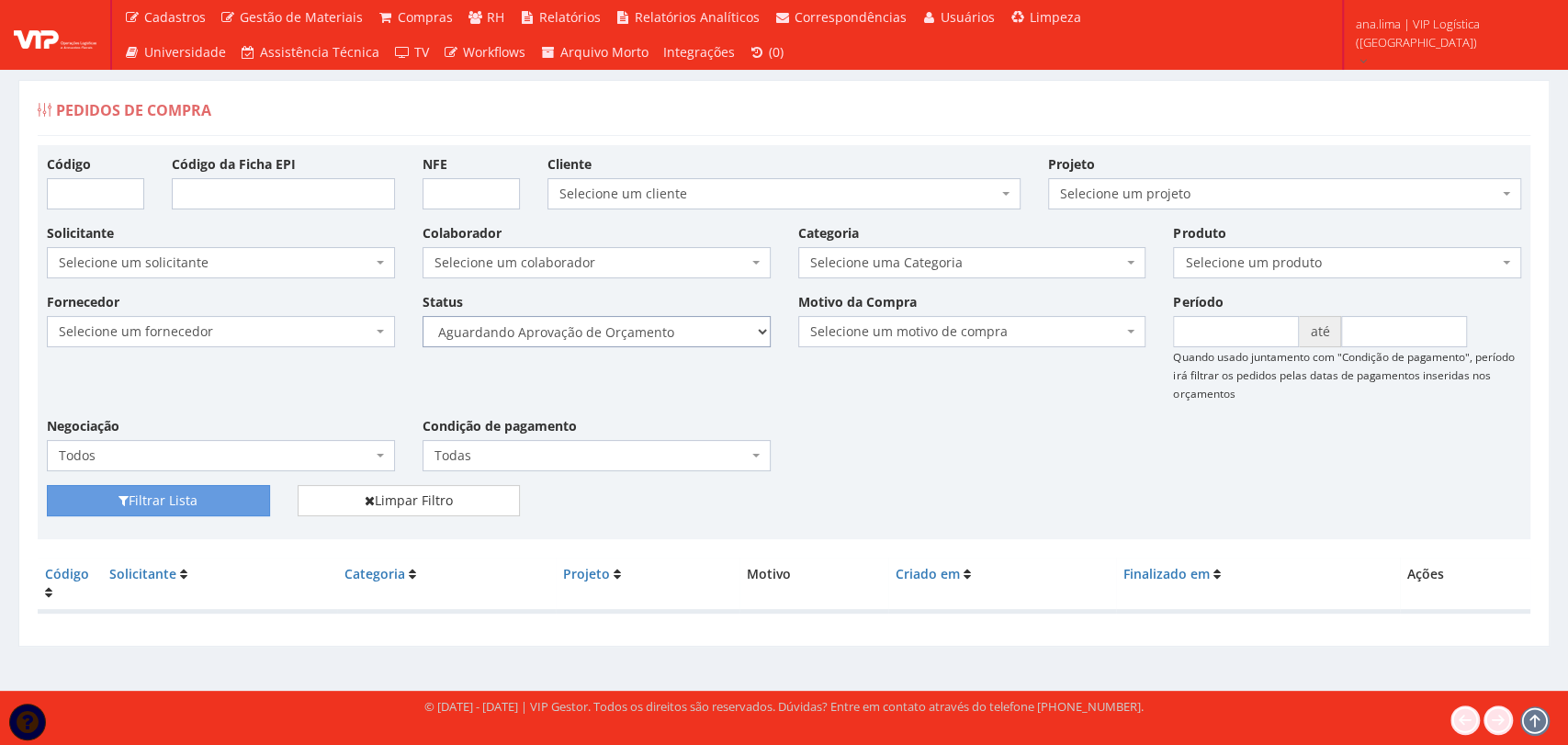
click at [707, 327] on select "Selecione um status Cancelado Aguardando Aprovação Diretoria Pedido Aprovado Ag…" at bounding box center [596, 332] width 348 height 32
select select "1"
click at [422, 316] on select "Selecione um status Cancelado Aguardando Aprovação Diretoria Pedido Aprovado Ag…" at bounding box center [596, 332] width 348 height 32
click at [216, 502] on button "Filtrar Lista" at bounding box center [158, 501] width 223 height 32
click at [717, 335] on select "Selecione um status Cancelado Aguardando Aprovação Diretoria Pedido Aprovado Ag…" at bounding box center [596, 332] width 348 height 32
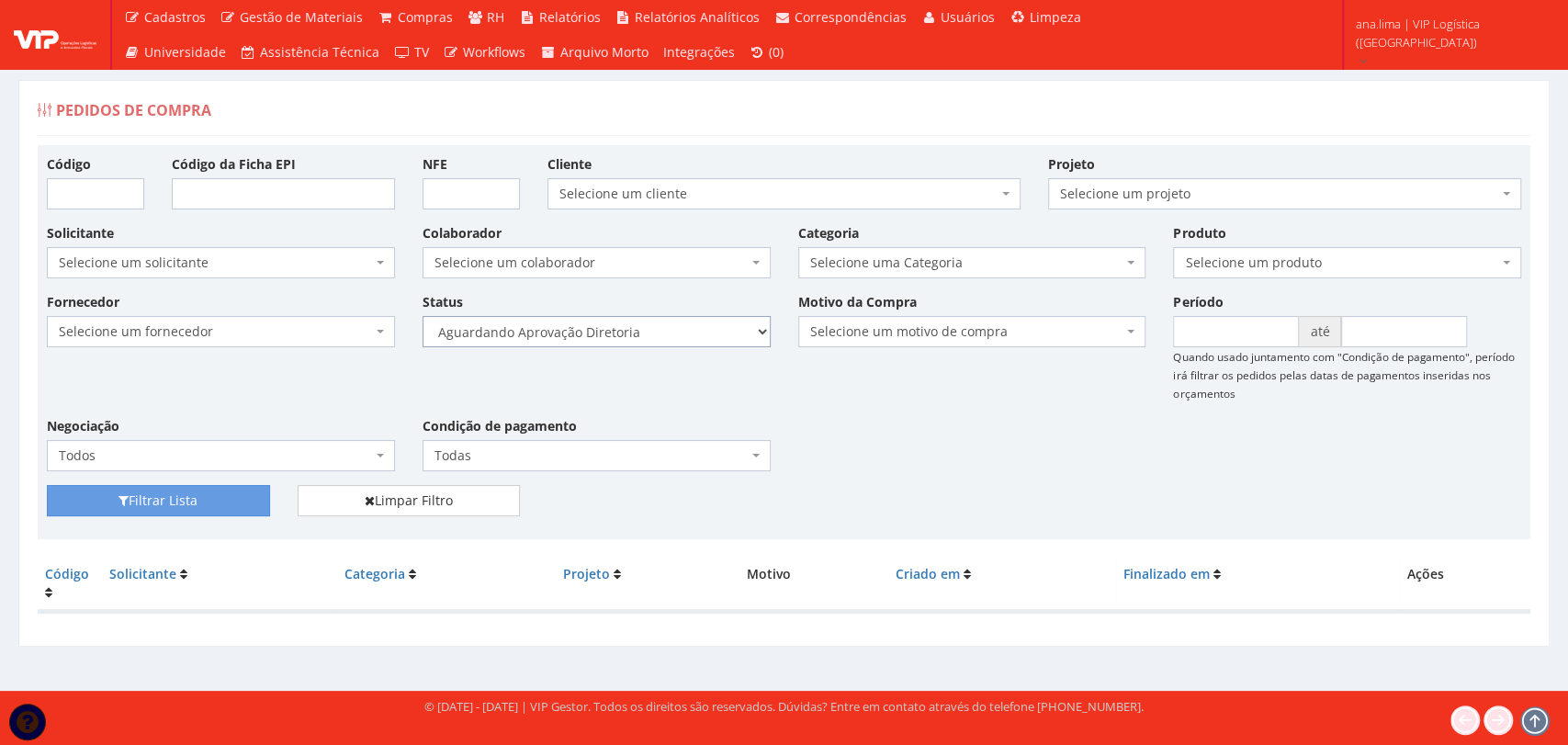
select select "4"
click at [422, 316] on select "Selecione um status Cancelado Aguardando Aprovação Diretoria Pedido Aprovado Ag…" at bounding box center [596, 332] width 348 height 32
click at [192, 502] on button "Filtrar Lista" at bounding box center [158, 501] width 223 height 32
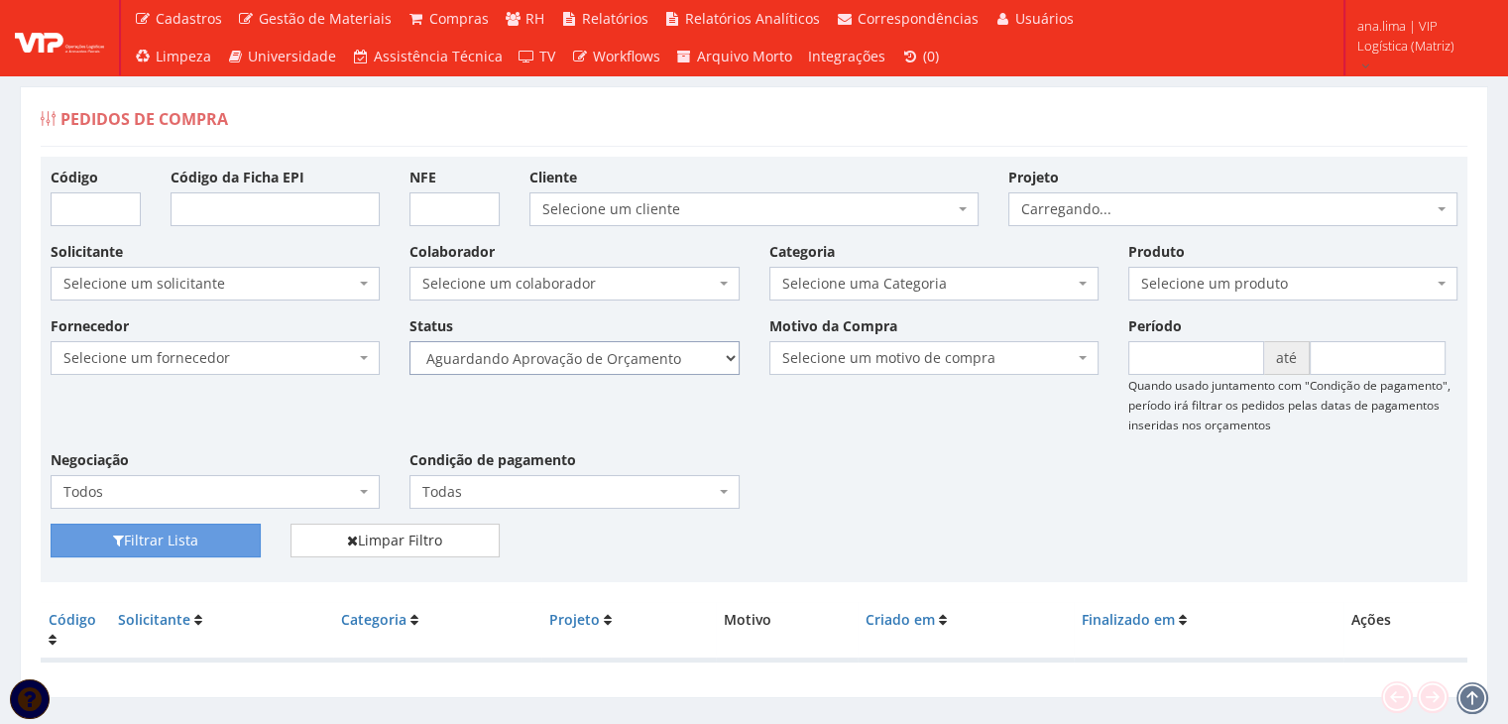
drag, startPoint x: 0, startPoint y: 0, endPoint x: 599, endPoint y: 354, distance: 695.8
click at [599, 354] on select "Selecione um status Cancelado Aguardando Aprovação Diretoria Pedido Aprovado Ag…" at bounding box center [574, 358] width 329 height 34
select select "1"
click at [410, 341] on select "Selecione um status Cancelado Aguardando Aprovação Diretoria Pedido Aprovado Ag…" at bounding box center [574, 358] width 329 height 34
click at [221, 537] on button "Filtrar Lista" at bounding box center [156, 541] width 210 height 34
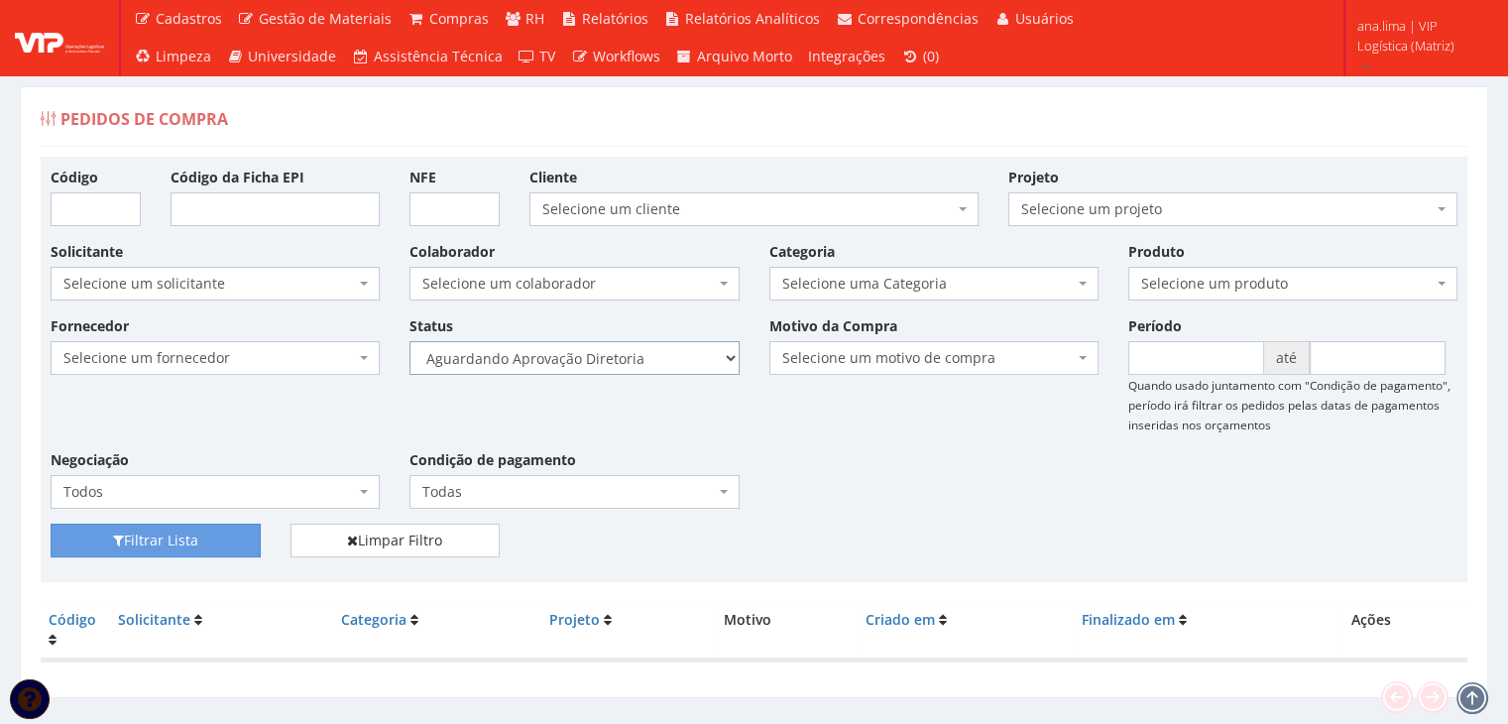
click at [683, 358] on select "Selecione um status Cancelado Aguardando Aprovação Diretoria Pedido Aprovado Ag…" at bounding box center [574, 358] width 329 height 34
select select "4"
click at [410, 341] on select "Selecione um status Cancelado Aguardando Aprovação Diretoria Pedido Aprovado Ag…" at bounding box center [574, 358] width 329 height 34
click at [240, 534] on button "Filtrar Lista" at bounding box center [156, 541] width 210 height 34
click at [675, 364] on select "Selecione um status Cancelado Aguardando Aprovação Diretoria Pedido Aprovado Ag…" at bounding box center [574, 358] width 329 height 34
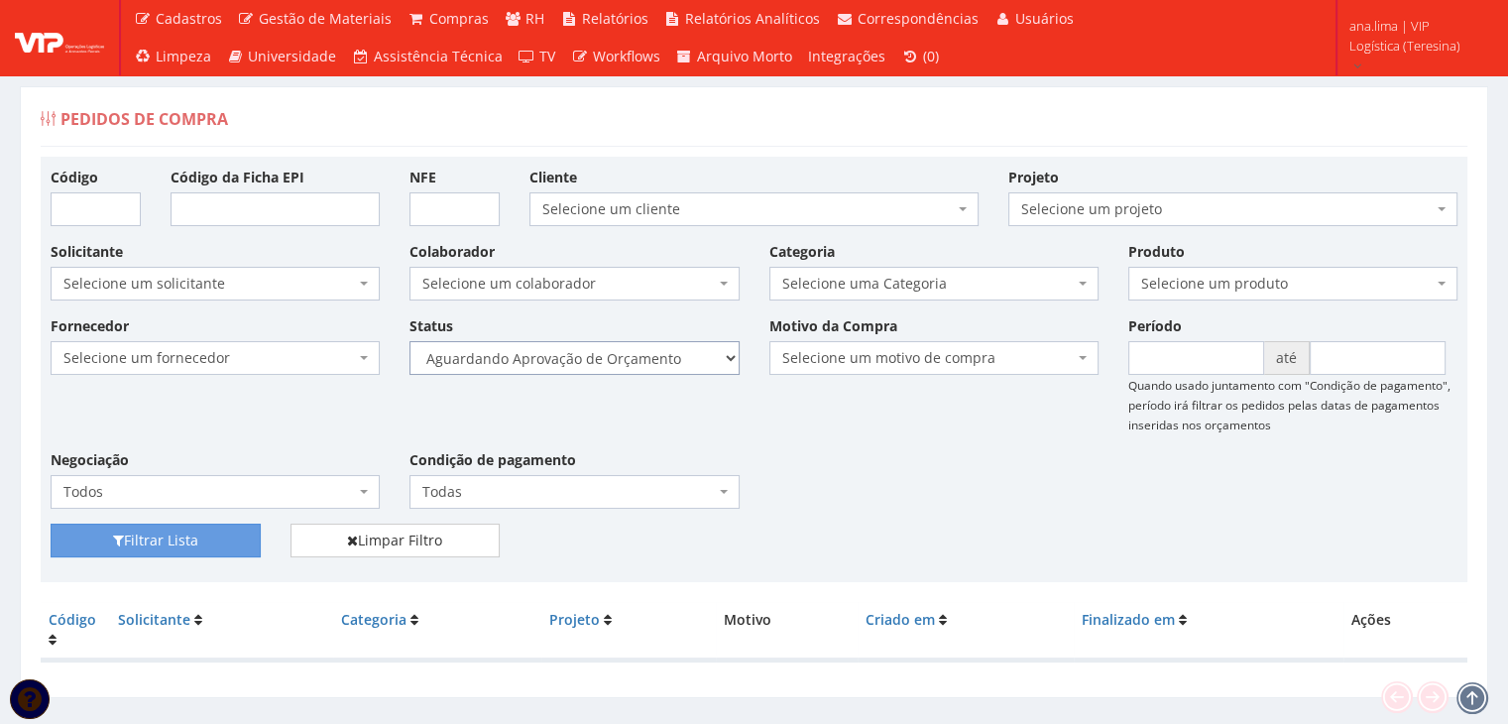
select select "1"
click at [410, 341] on select "Selecione um status Cancelado Aguardando Aprovação Diretoria Pedido Aprovado Ag…" at bounding box center [574, 358] width 329 height 34
click at [224, 535] on button "Filtrar Lista" at bounding box center [156, 541] width 210 height 34
click at [651, 360] on select "Selecione um status Cancelado Aguardando Aprovação Diretoria Pedido Aprovado Ag…" at bounding box center [574, 358] width 329 height 34
select select "4"
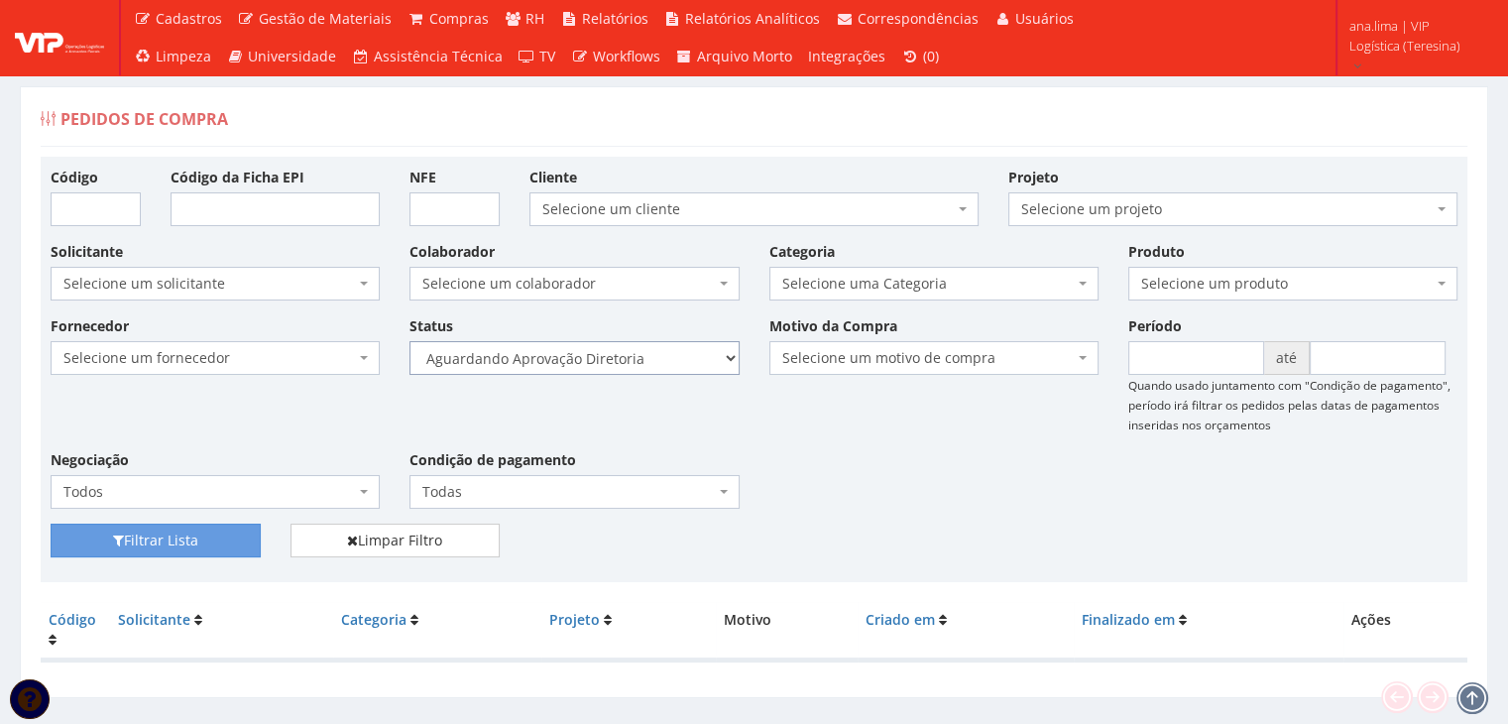
click at [410, 341] on select "Selecione um status Cancelado Aguardando Aprovação Diretoria Pedido Aprovado Ag…" at bounding box center [574, 358] width 329 height 34
click at [236, 552] on button "Filtrar Lista" at bounding box center [156, 541] width 210 height 34
drag, startPoint x: 0, startPoint y: 0, endPoint x: 631, endPoint y: 362, distance: 727.2
click at [631, 362] on select "Selecione um status Cancelado Aguardando Aprovação Diretoria Pedido Aprovado Ag…" at bounding box center [574, 358] width 329 height 34
select select "1"
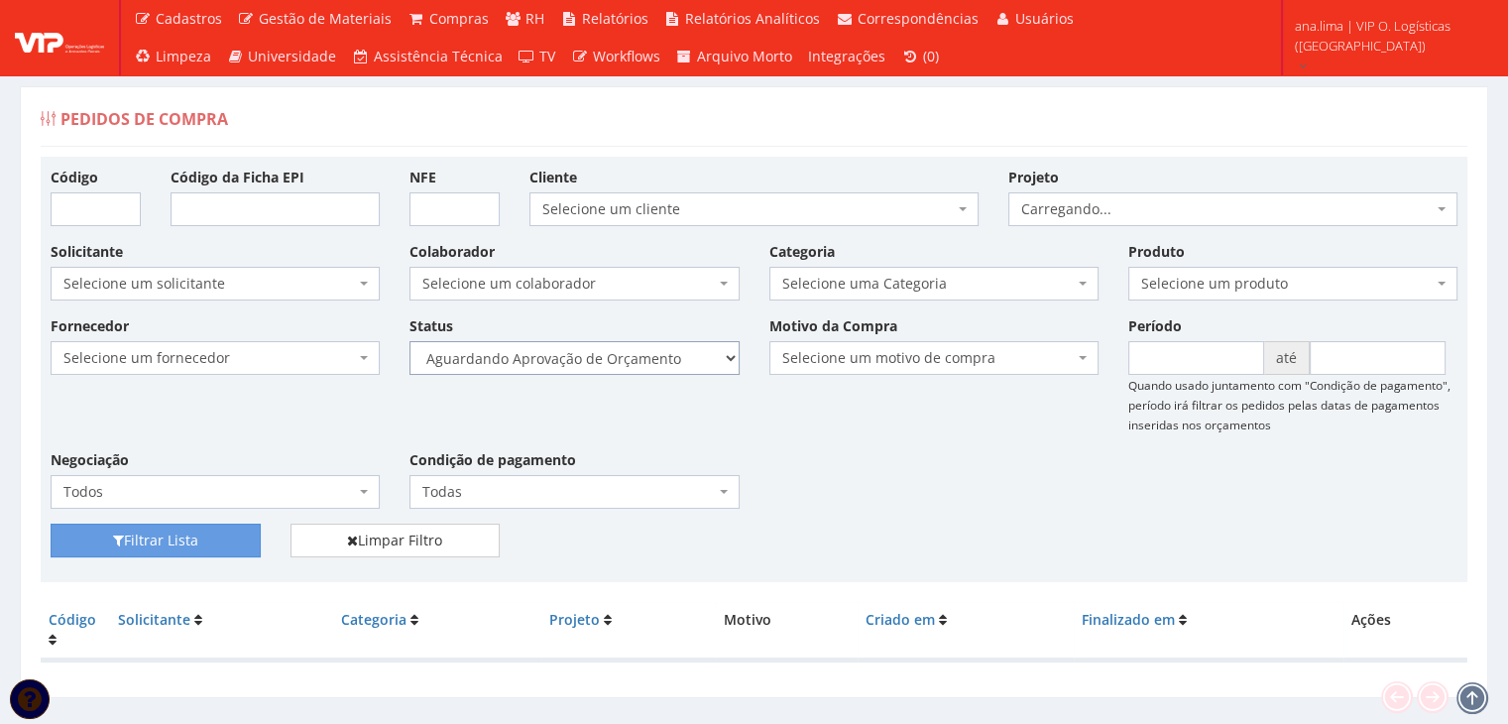
click at [410, 341] on select "Selecione um status Cancelado Aguardando Aprovação Diretoria Pedido Aprovado Ag…" at bounding box center [574, 358] width 329 height 34
click at [232, 544] on button "Filtrar Lista" at bounding box center [156, 541] width 210 height 34
click at [672, 364] on select "Selecione um status Cancelado Aguardando Aprovação Diretoria Pedido Aprovado Ag…" at bounding box center [574, 358] width 329 height 34
select select "4"
click at [410, 341] on select "Selecione um status Cancelado Aguardando Aprovação Diretoria Pedido Aprovado Ag…" at bounding box center [574, 358] width 329 height 34
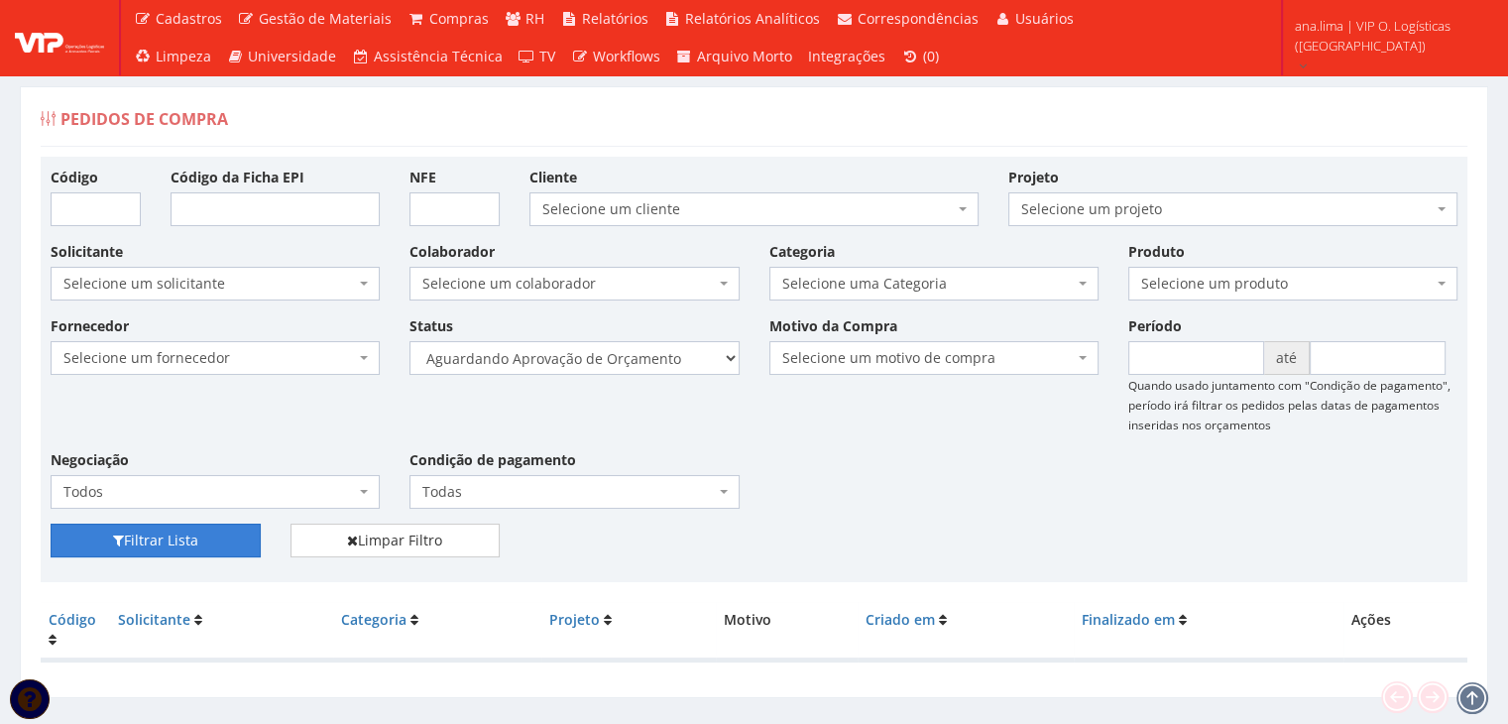
click at [228, 535] on button "Filtrar Lista" at bounding box center [156, 541] width 210 height 34
